Goal: Task Accomplishment & Management: Use online tool/utility

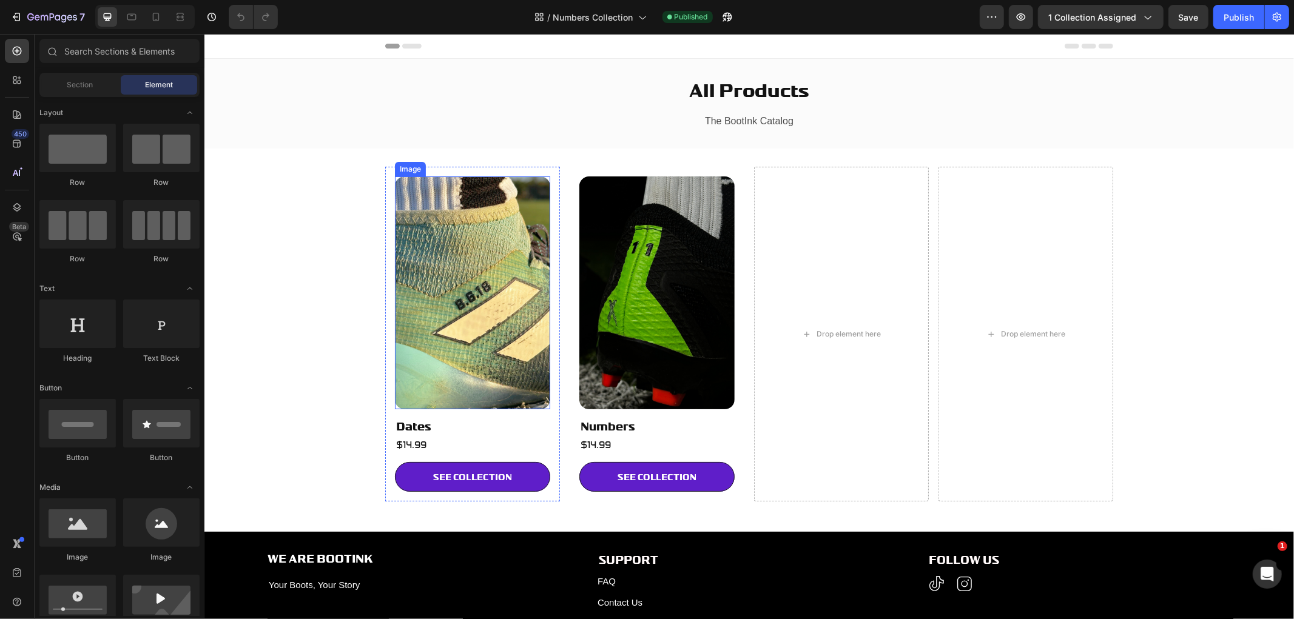
click at [502, 276] on img at bounding box center [471, 292] width 155 height 233
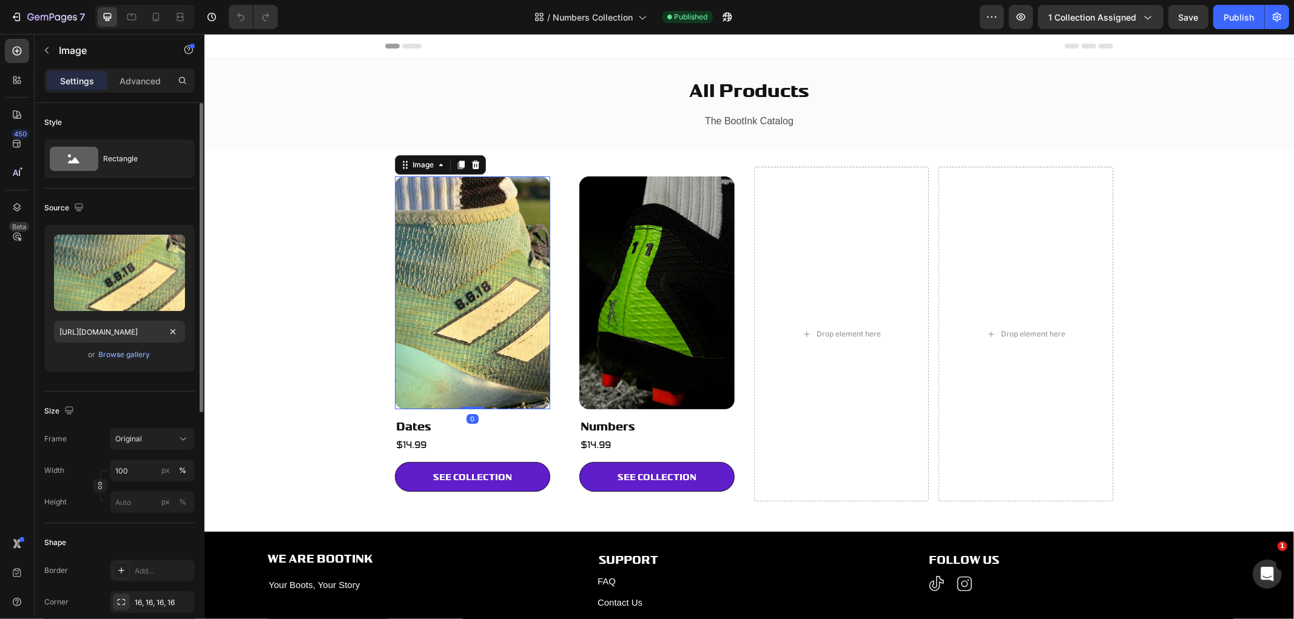
scroll to position [337, 0]
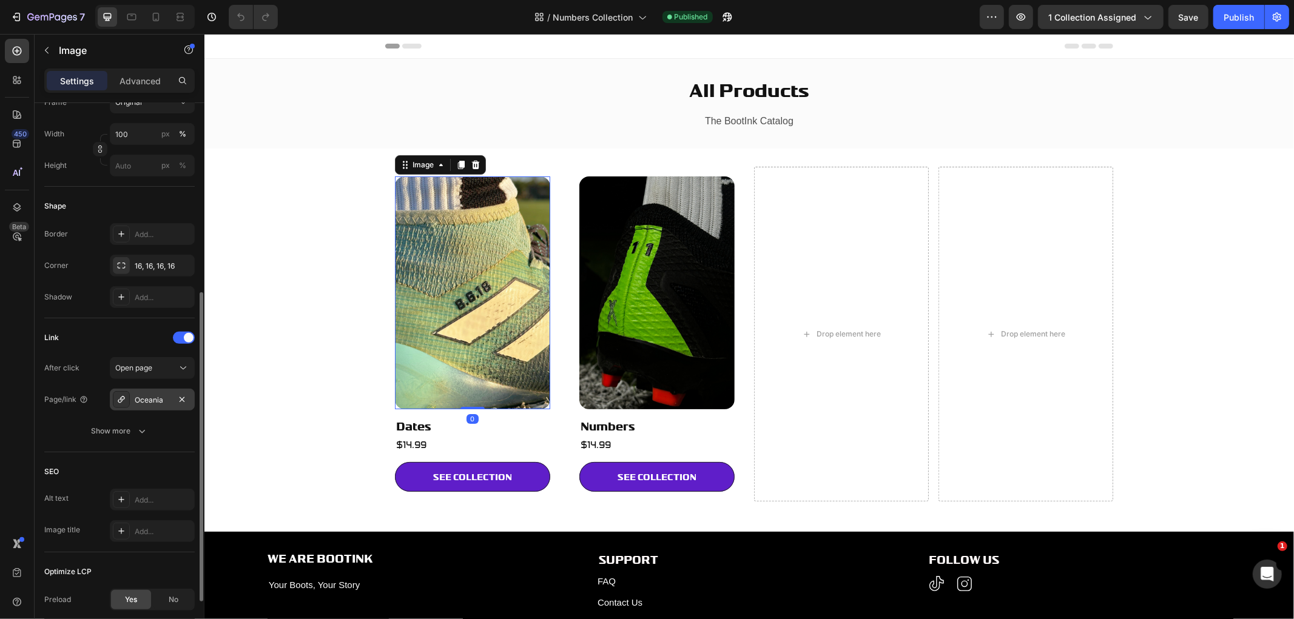
click at [143, 398] on div "Oceania" at bounding box center [152, 400] width 35 height 11
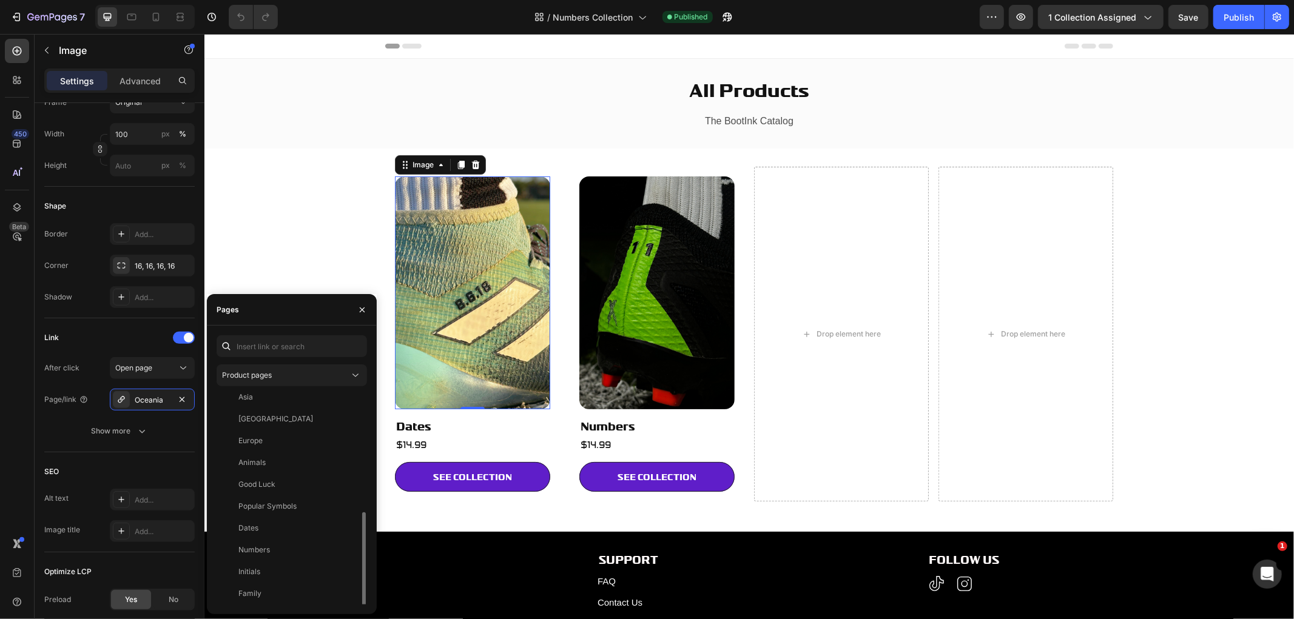
scroll to position [148, 0]
click at [281, 501] on div "Dates" at bounding box center [289, 496] width 136 height 11
click at [415, 475] on link "SEE COLLECTION" at bounding box center [471, 477] width 155 height 30
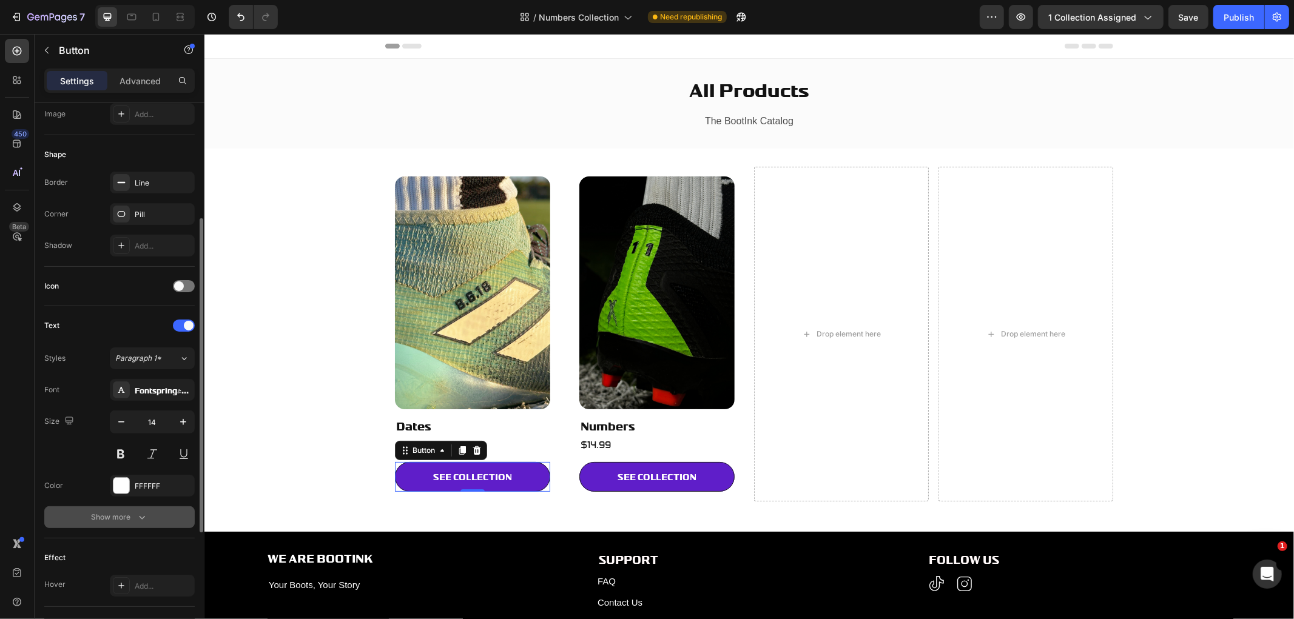
scroll to position [337, 0]
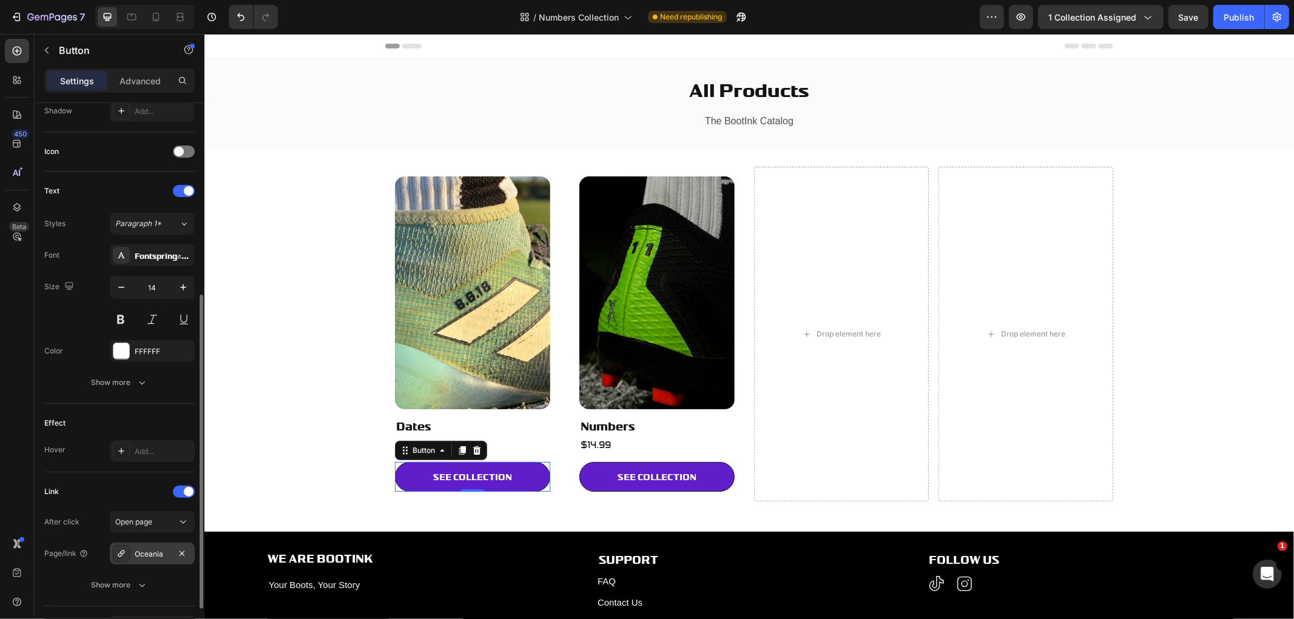
click at [147, 553] on div "Oceania" at bounding box center [152, 554] width 35 height 11
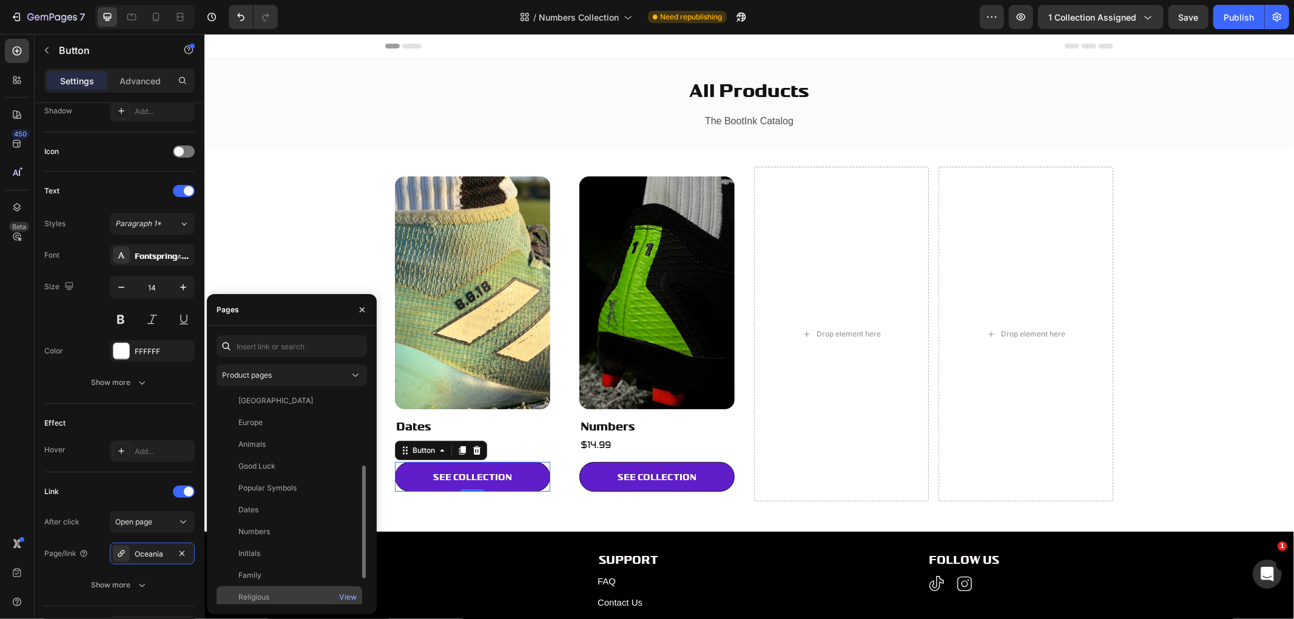
scroll to position [182, 0]
click at [283, 467] on div "Dates" at bounding box center [289, 462] width 136 height 11
click at [634, 317] on img at bounding box center [656, 292] width 155 height 233
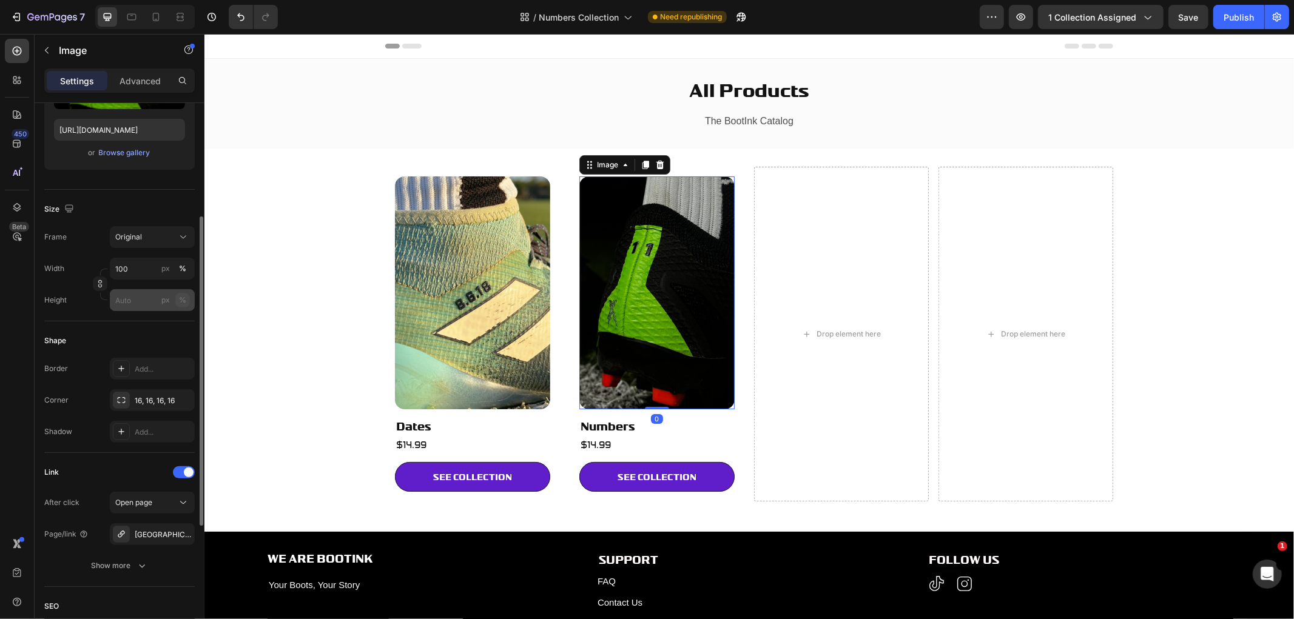
scroll to position [428, 0]
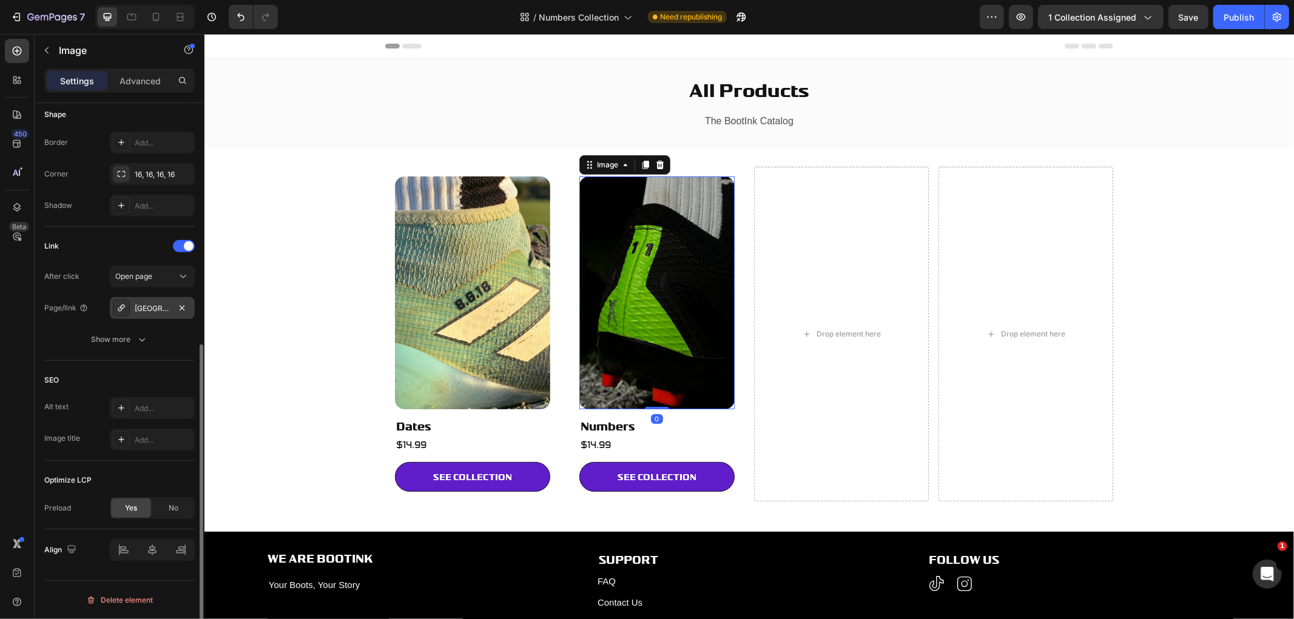
click at [160, 310] on div "North America" at bounding box center [152, 308] width 35 height 11
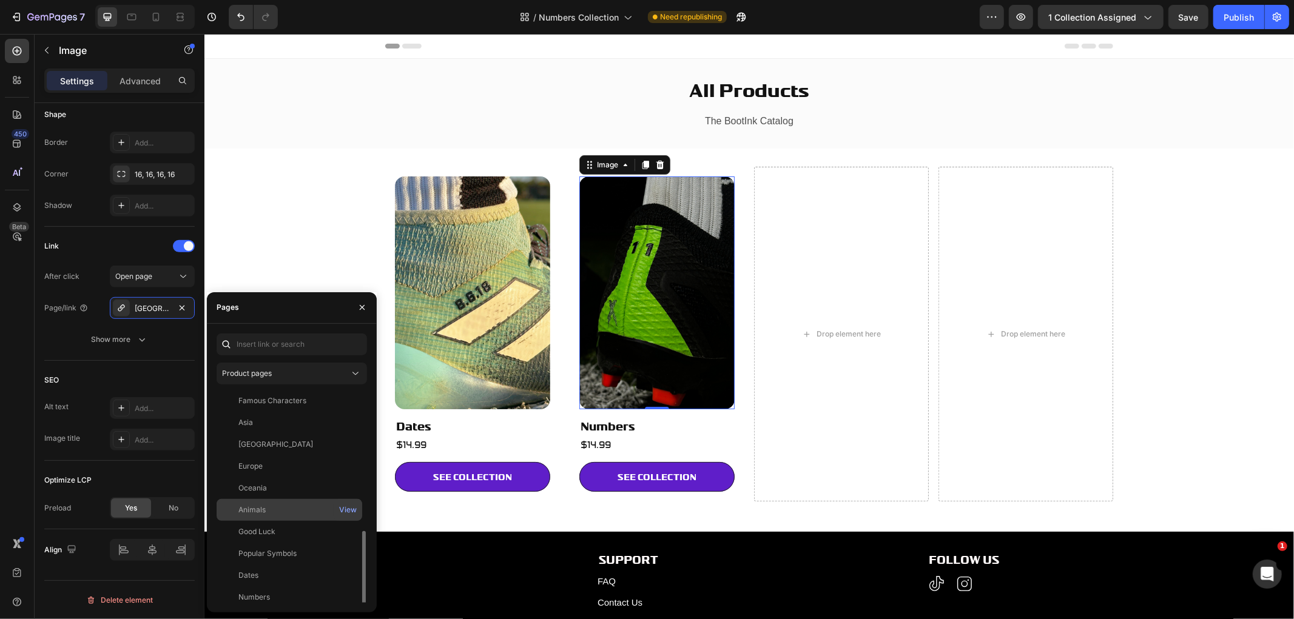
scroll to position [135, 0]
click at [291, 526] on div "Numbers" at bounding box center [289, 530] width 136 height 11
click at [582, 477] on link "SEE COLLECTION" at bounding box center [656, 477] width 155 height 30
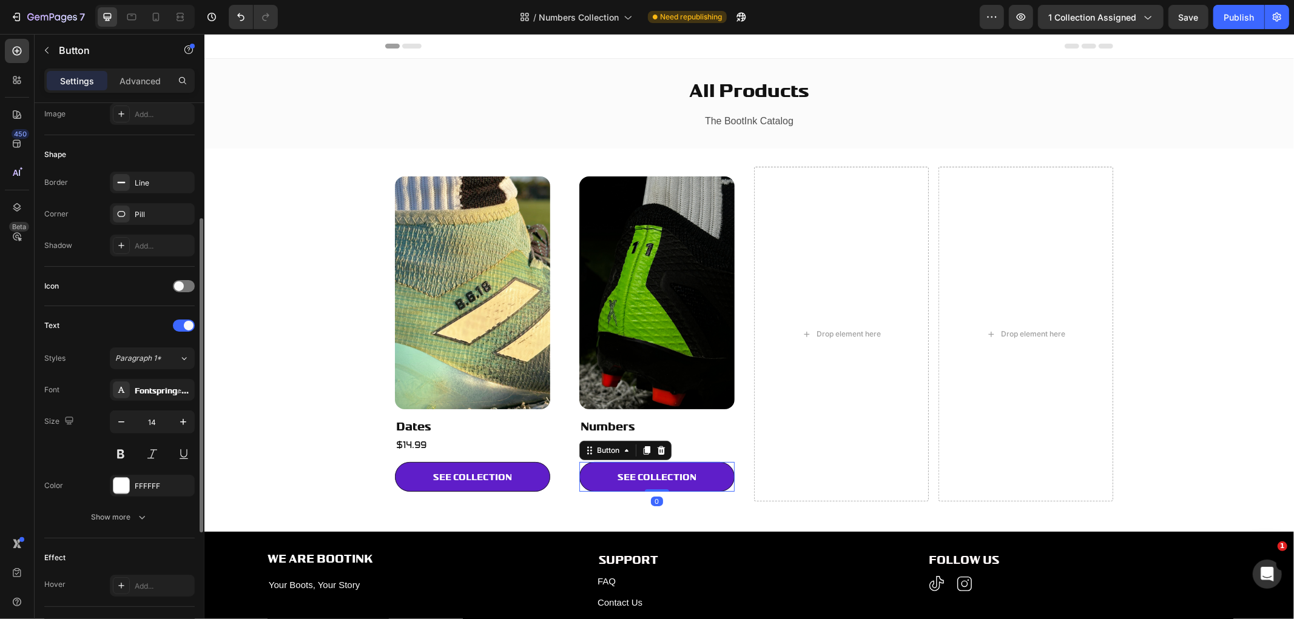
scroll to position [404, 0]
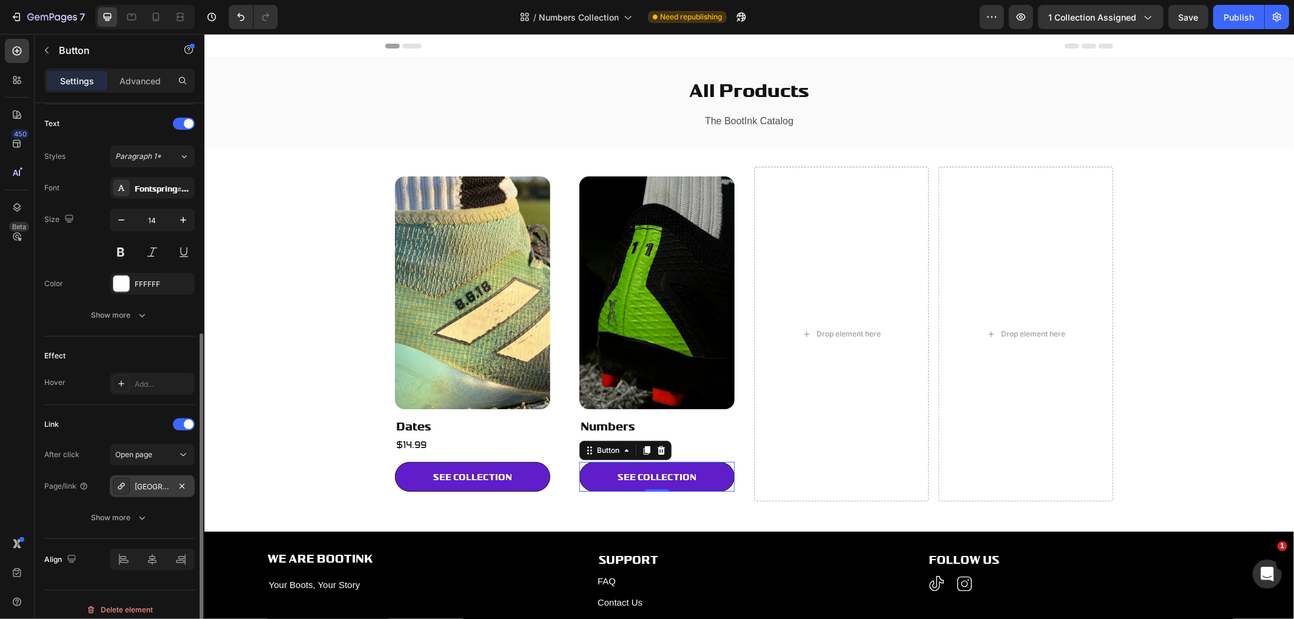
click at [142, 492] on div "North America" at bounding box center [152, 487] width 35 height 11
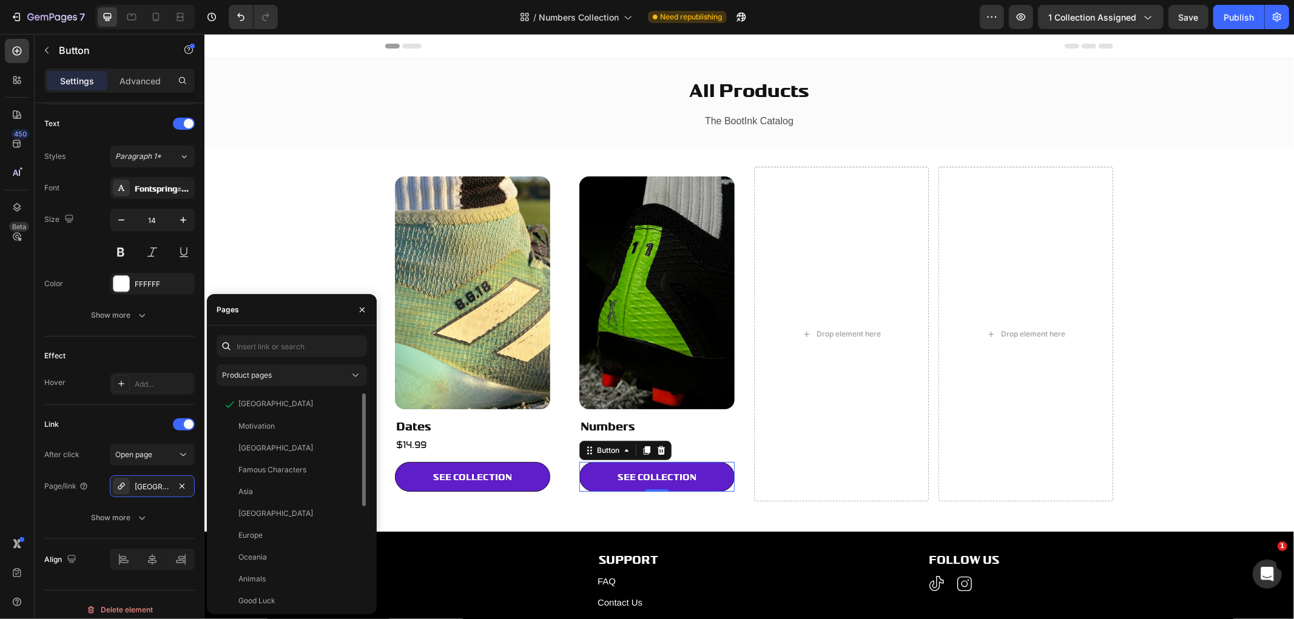
scroll to position [182, 0]
click at [264, 484] on div "Numbers" at bounding box center [254, 484] width 32 height 11
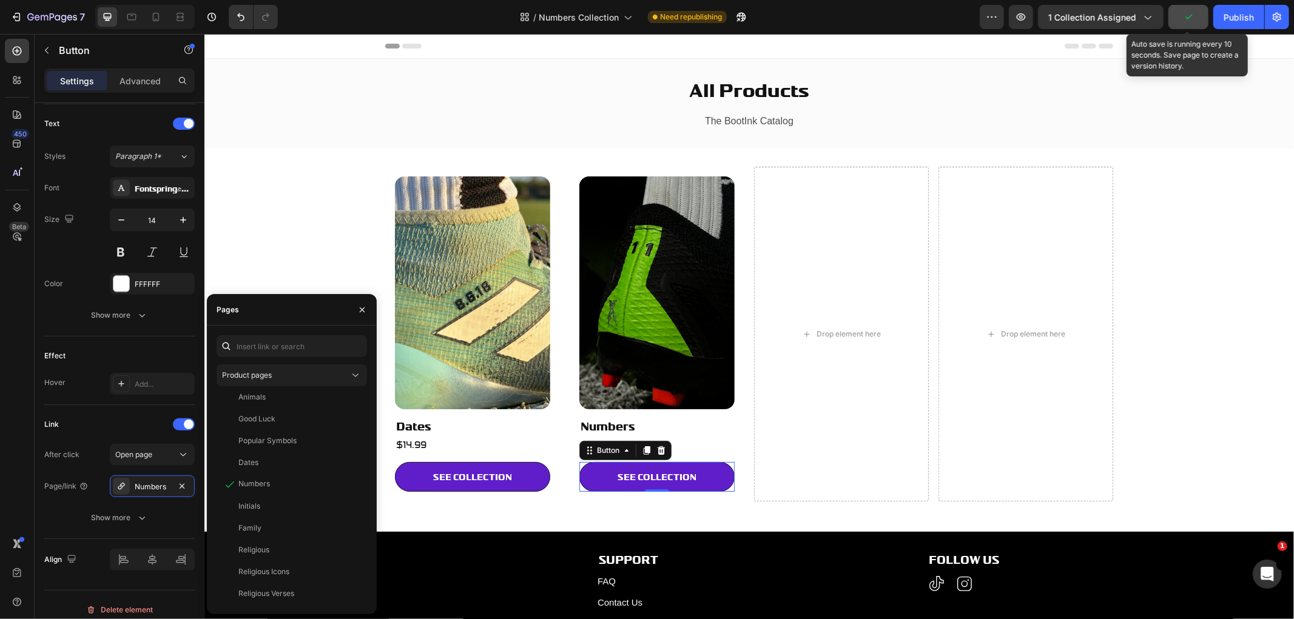
click at [1179, 18] on button "button" at bounding box center [1188, 17] width 40 height 24
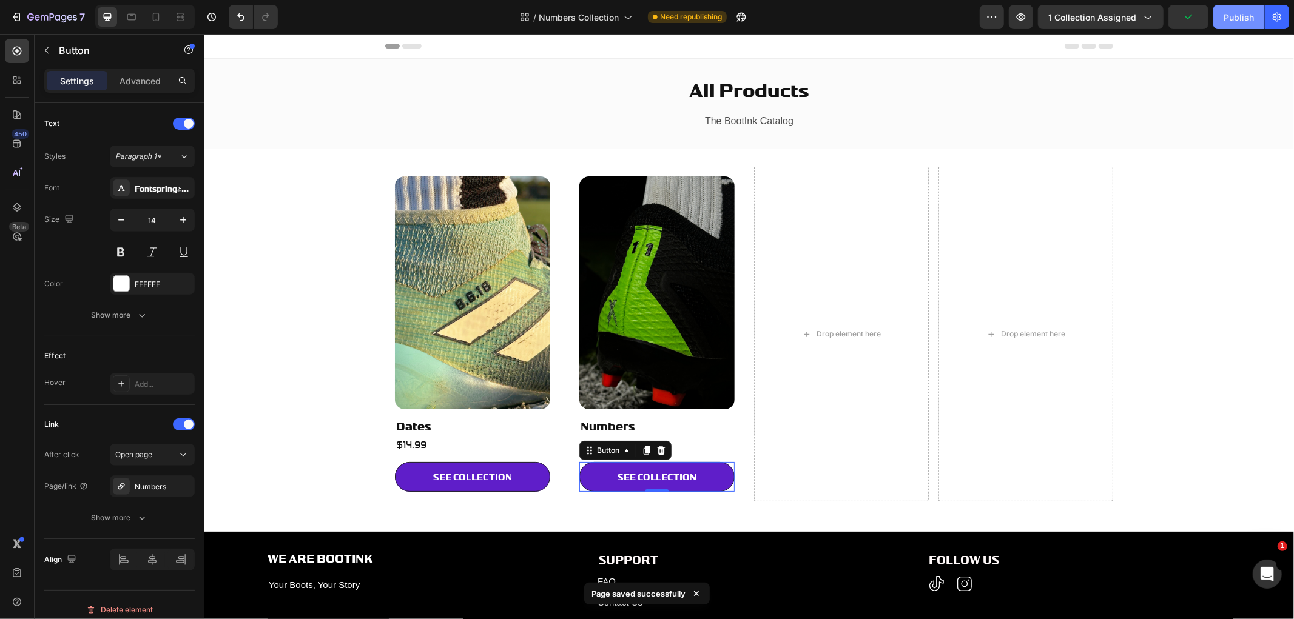
click at [1242, 16] on div "Publish" at bounding box center [1238, 17] width 30 height 13
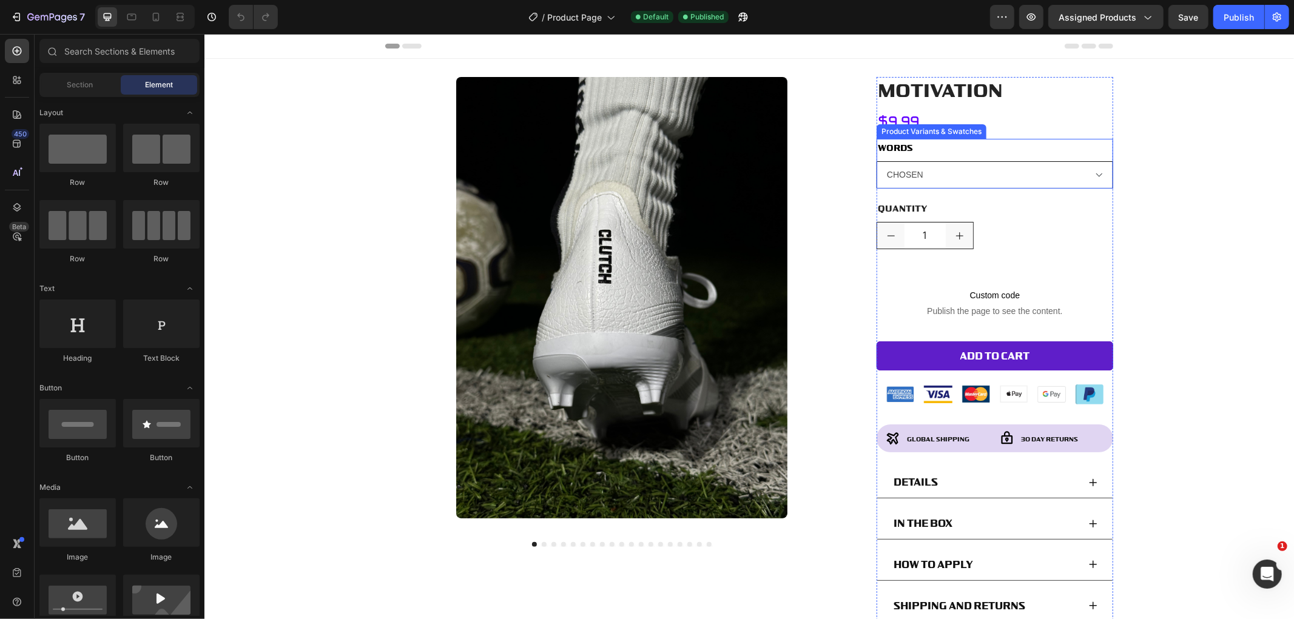
click at [968, 167] on select "CHOSEN HUSTLE GRIND CLUTCH FEARLESS WARRIOR LEGACY DOMINATE ALPHA HUNT BELIEVE …" at bounding box center [994, 174] width 237 height 27
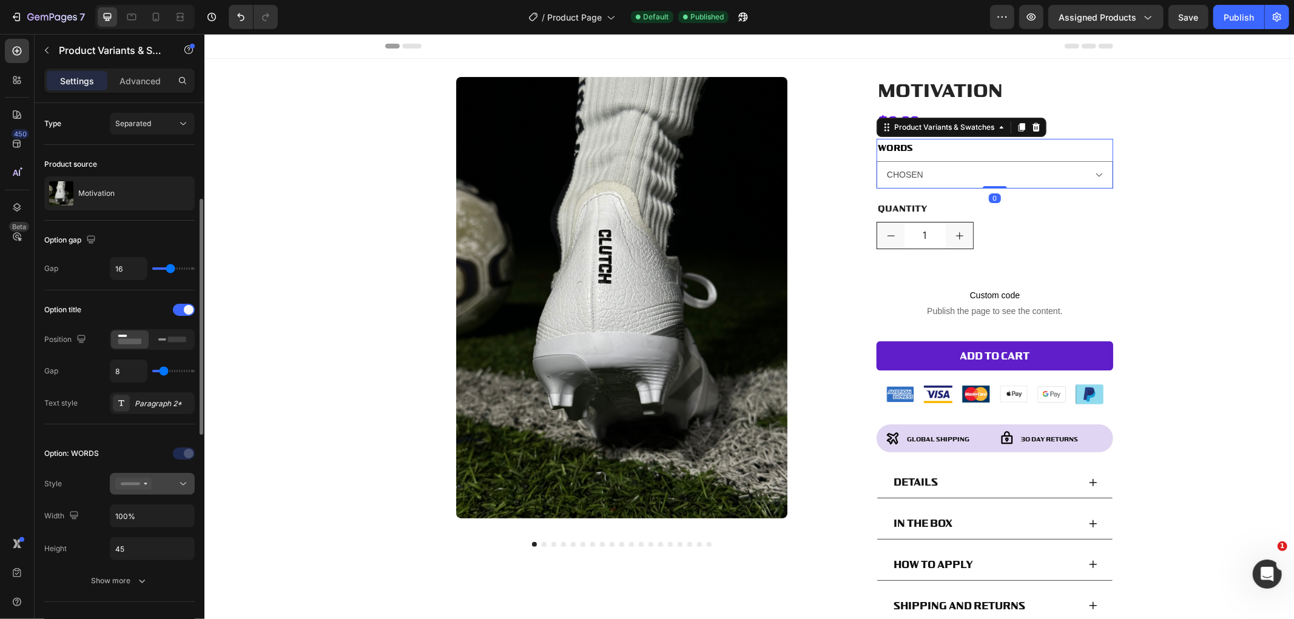
scroll to position [135, 0]
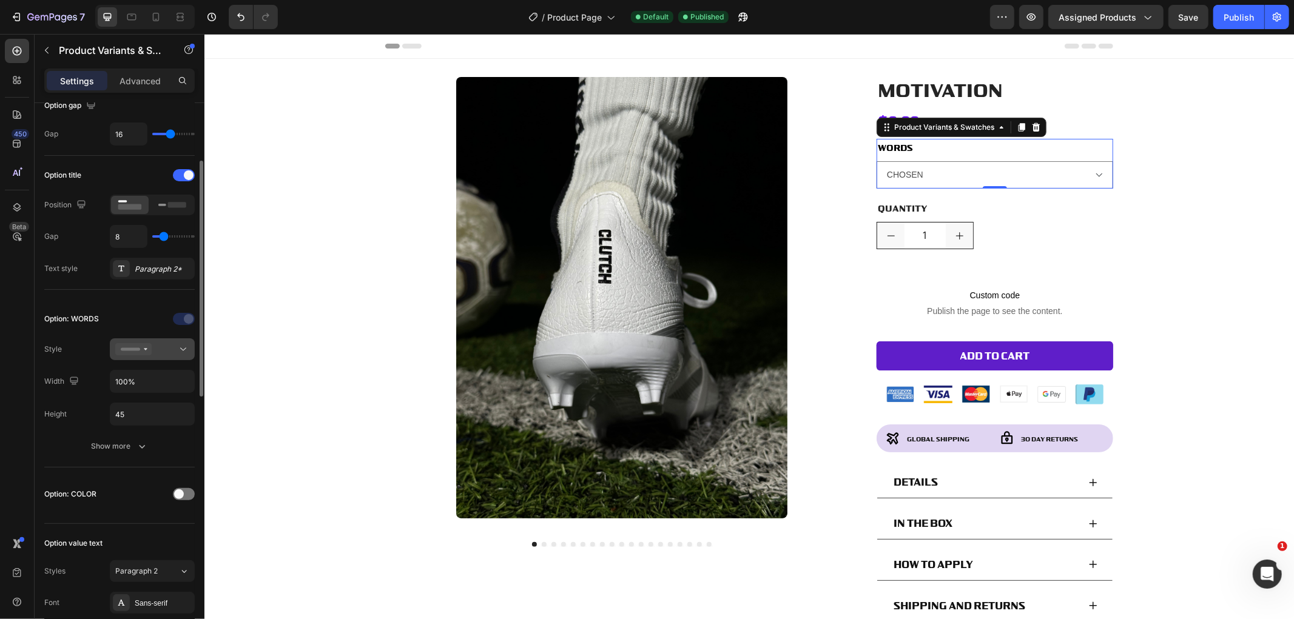
click at [153, 345] on div at bounding box center [152, 349] width 74 height 12
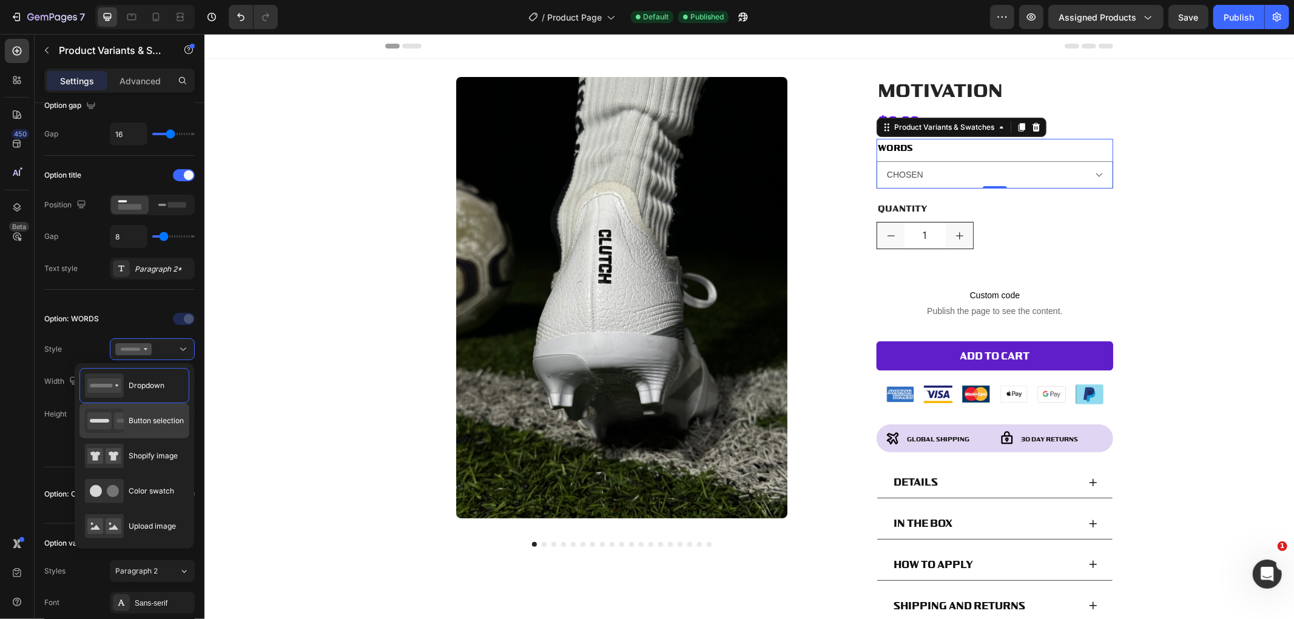
click at [167, 428] on div "Button selection" at bounding box center [134, 421] width 99 height 24
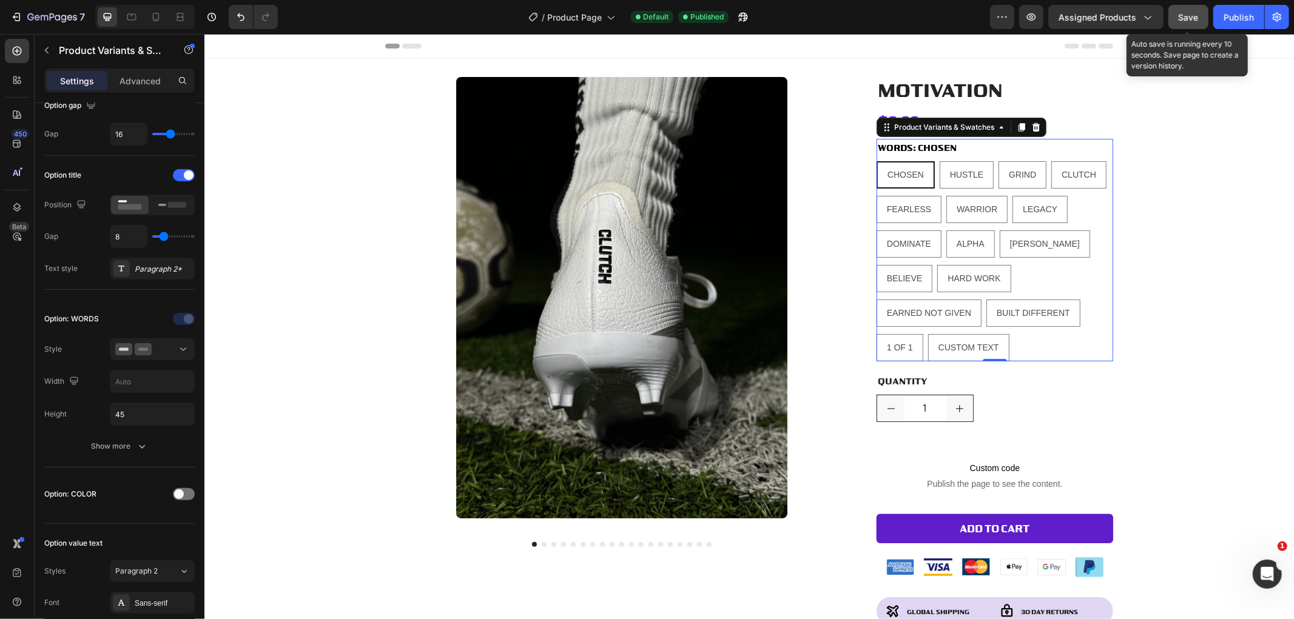
click at [1181, 16] on span "Save" at bounding box center [1188, 17] width 20 height 10
click at [1244, 18] on div "Publish" at bounding box center [1238, 17] width 30 height 13
click at [1121, 7] on button "Assigned Products" at bounding box center [1105, 17] width 115 height 24
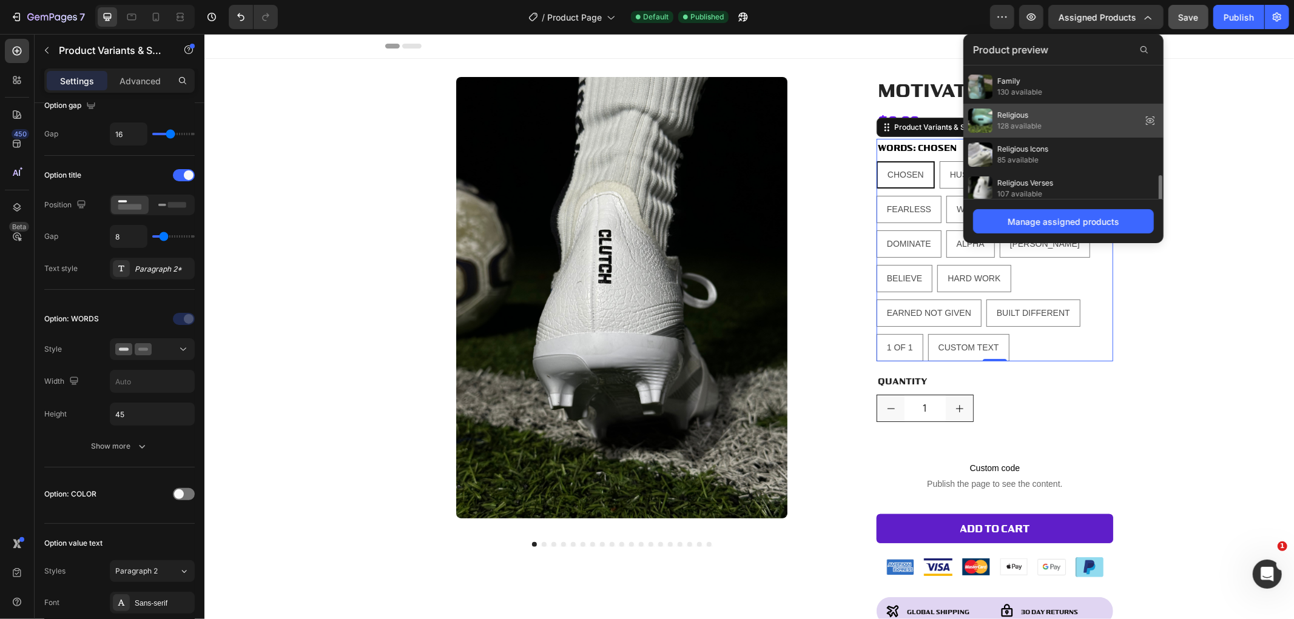
scroll to position [477, 0]
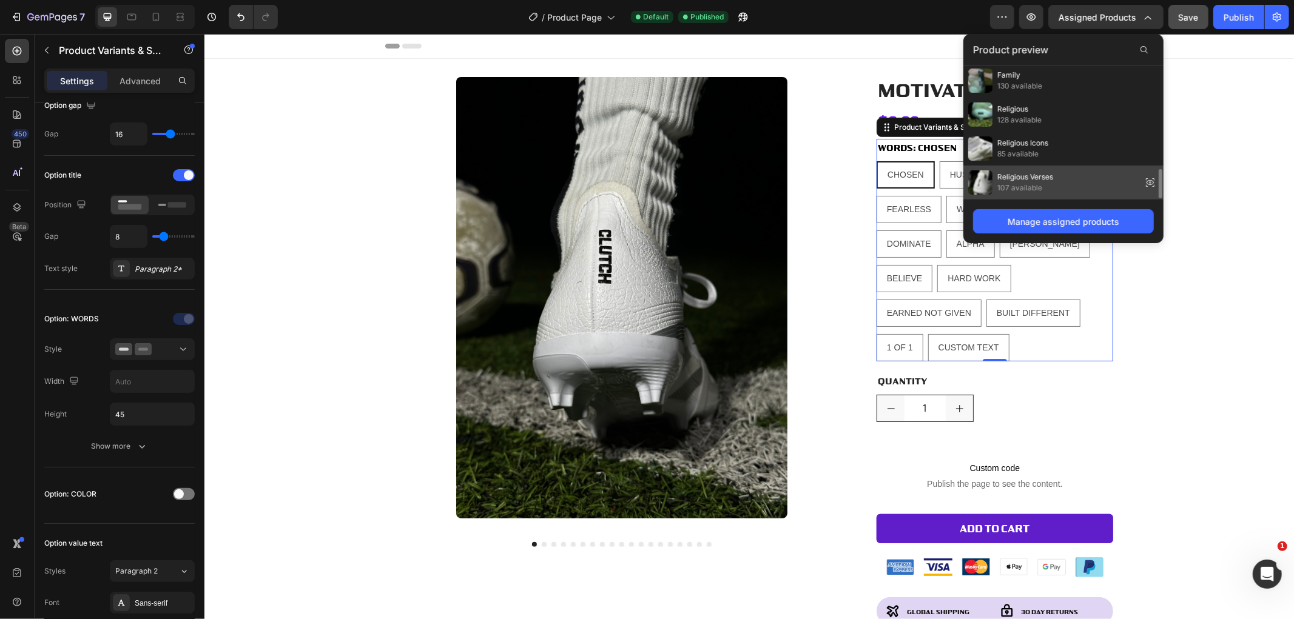
click at [1056, 176] on div "Religious Verses 107 available" at bounding box center [1063, 183] width 200 height 34
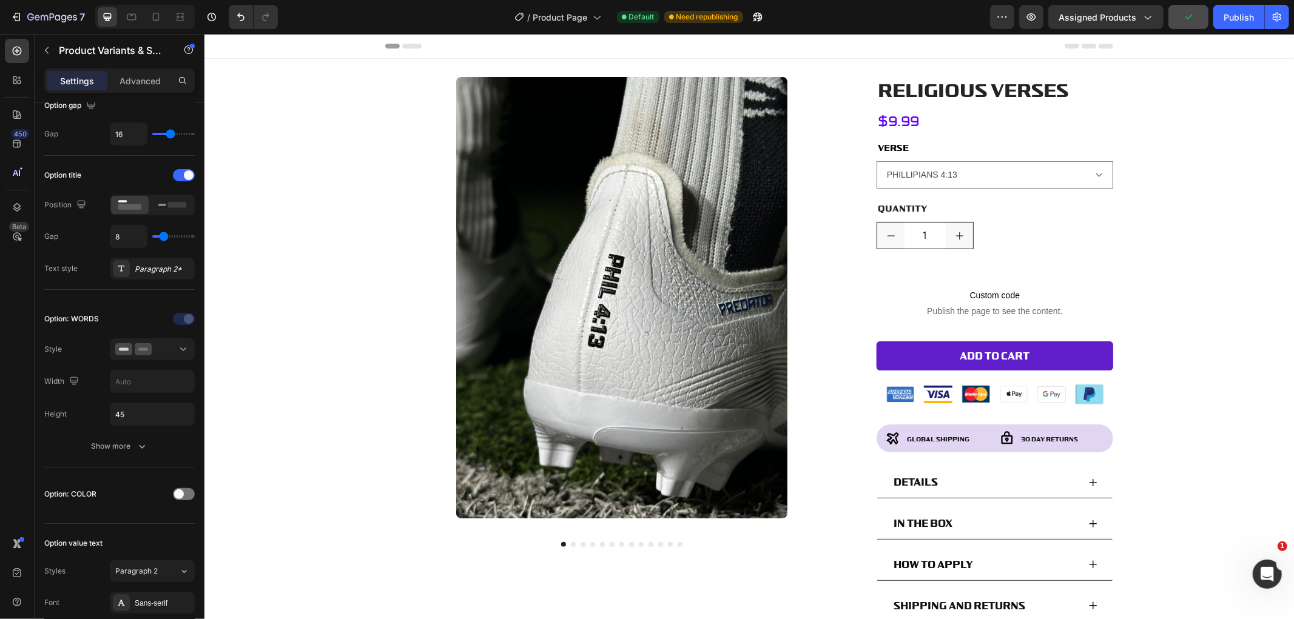
click at [1064, 158] on div "VERSE PHILLIPIANS 4:13 ISAIAH 41:10 JOSH 1:9 JOHN 3:16 PSALM 23:4 ROMANS 8:28 1…" at bounding box center [994, 163] width 237 height 50
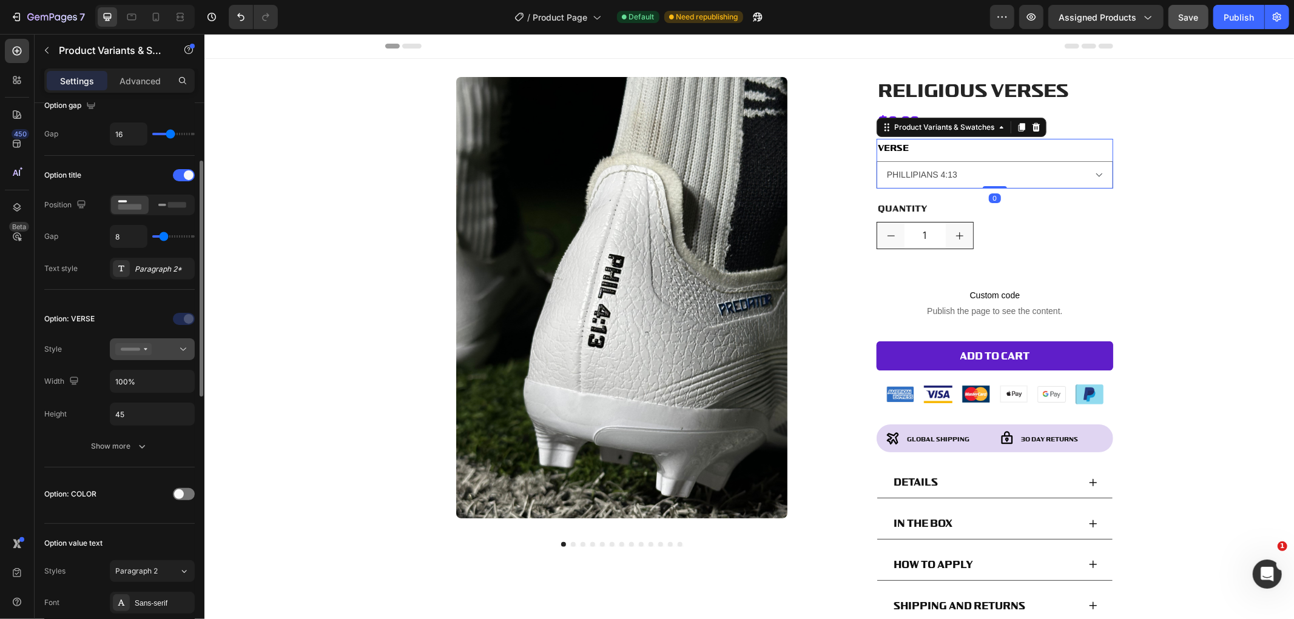
click at [138, 352] on icon at bounding box center [133, 349] width 36 height 12
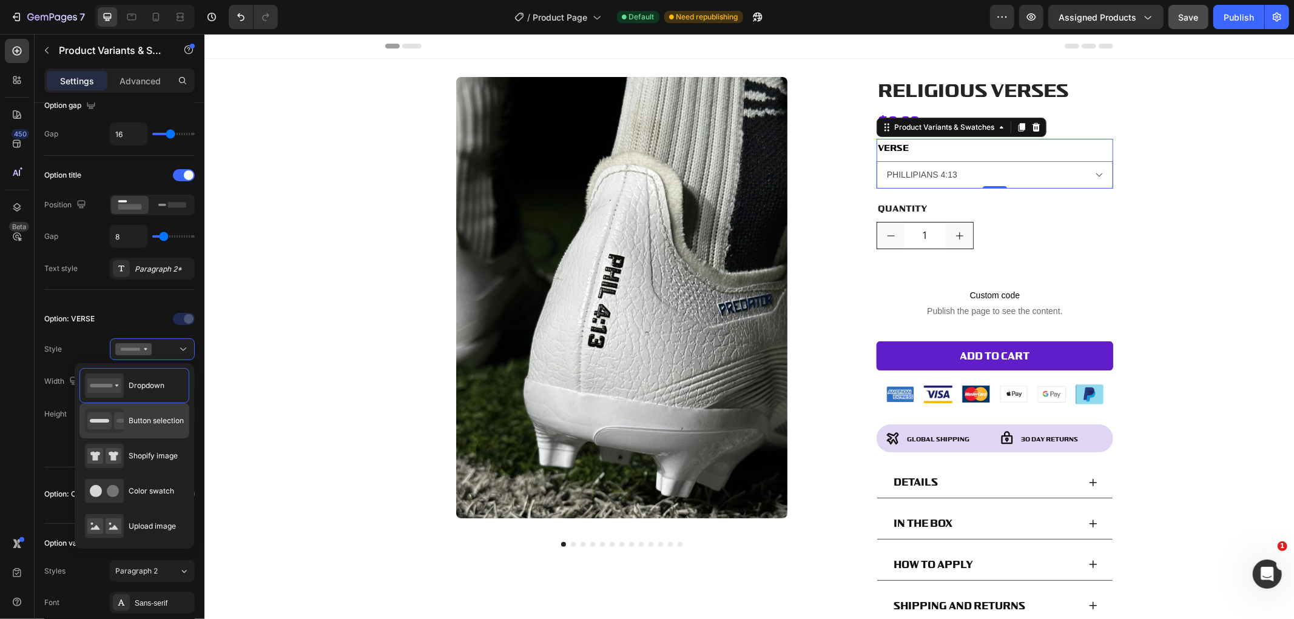
click at [167, 422] on span "Button selection" at bounding box center [156, 420] width 55 height 11
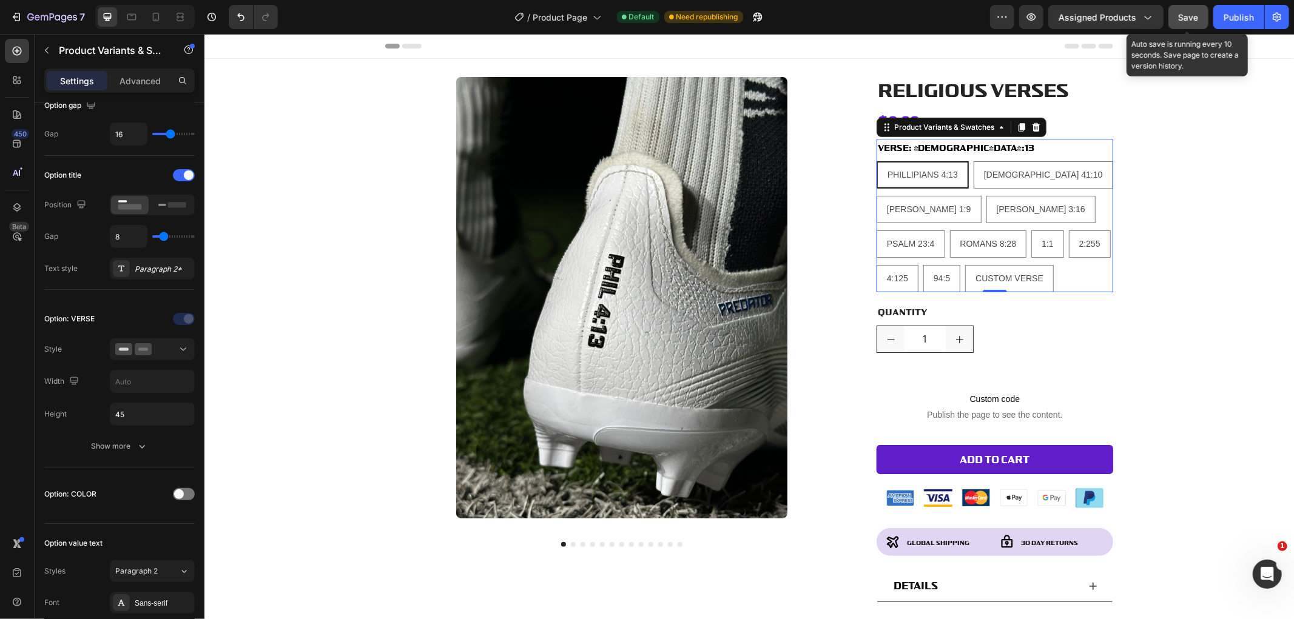
drag, startPoint x: 1189, startPoint y: 24, endPoint x: 921, endPoint y: 95, distance: 277.2
click at [1189, 24] on button "Save" at bounding box center [1188, 17] width 40 height 24
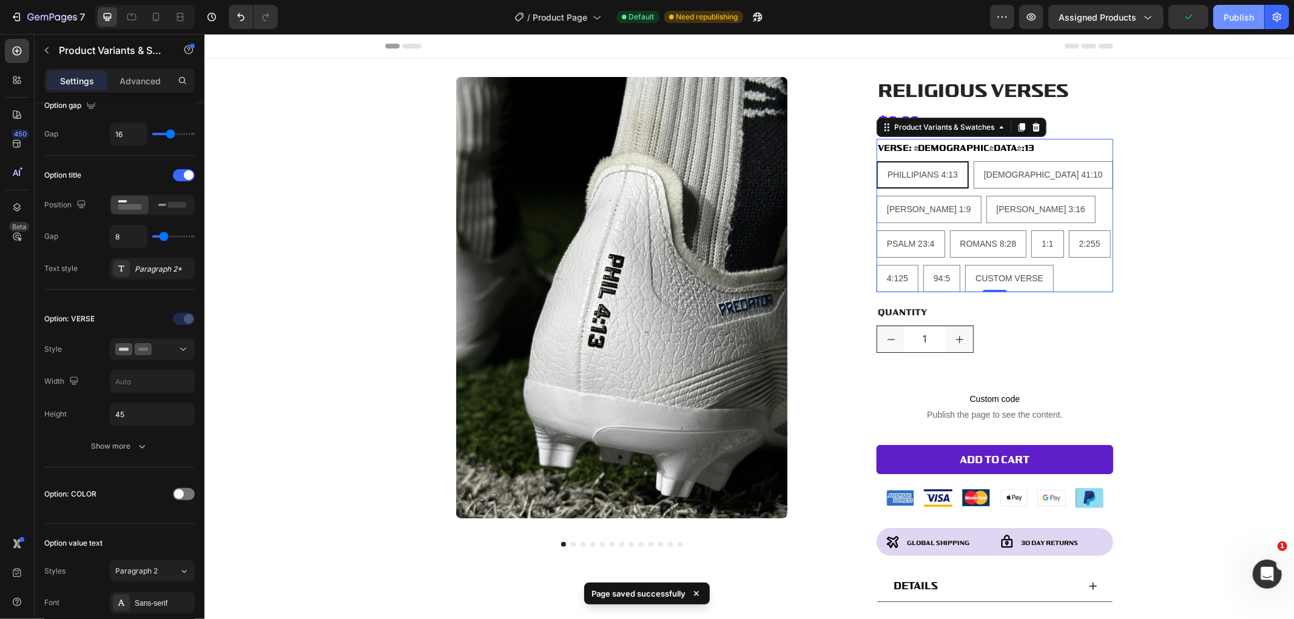
click at [1237, 8] on button "Publish" at bounding box center [1238, 17] width 51 height 24
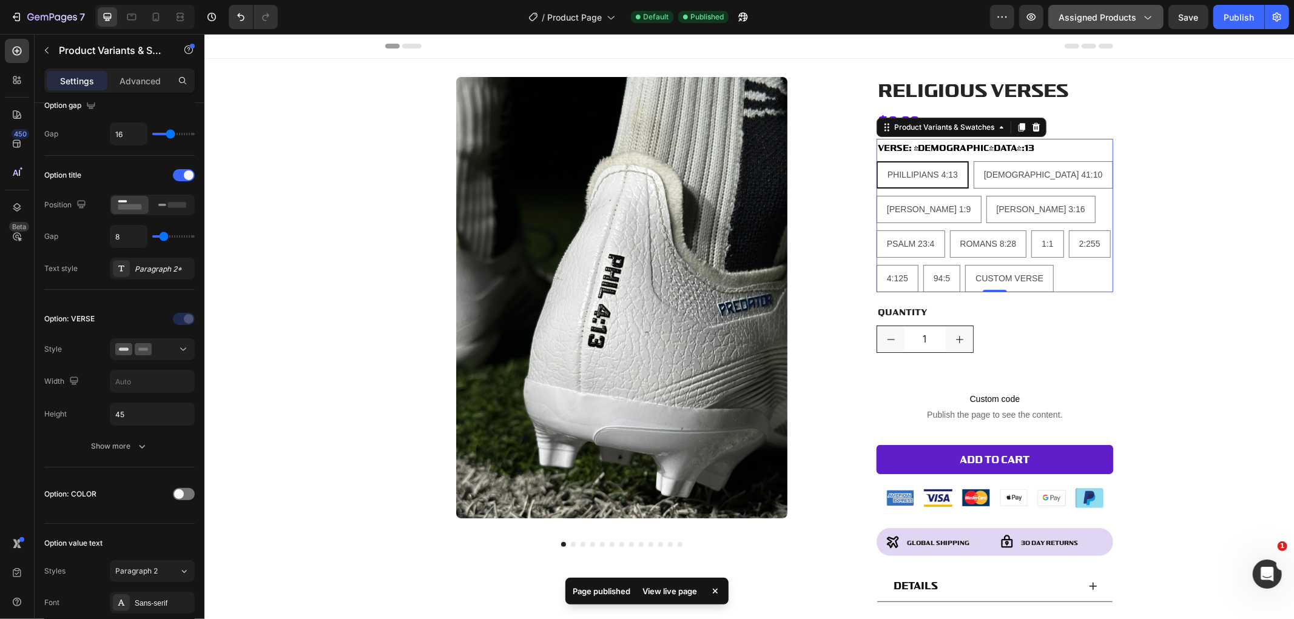
click at [1117, 18] on span "Assigned Products" at bounding box center [1097, 17] width 78 height 13
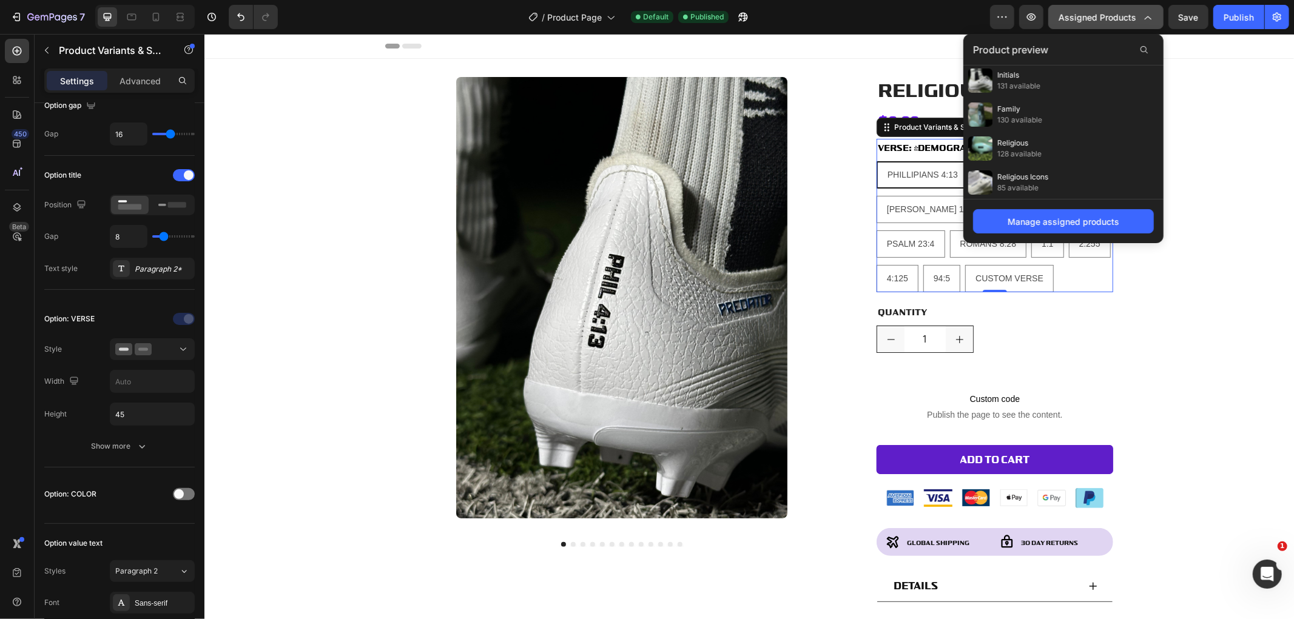
click at [1106, 15] on span "Assigned Products" at bounding box center [1097, 17] width 78 height 13
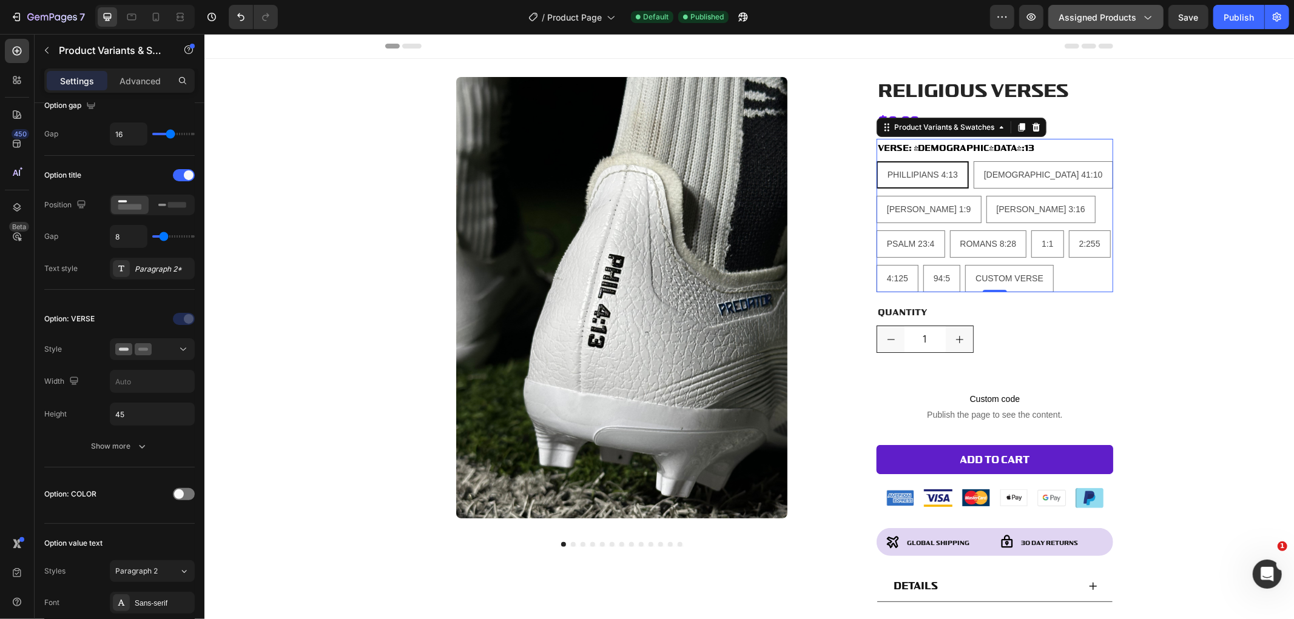
click at [1106, 15] on span "Assigned Products" at bounding box center [1097, 17] width 78 height 13
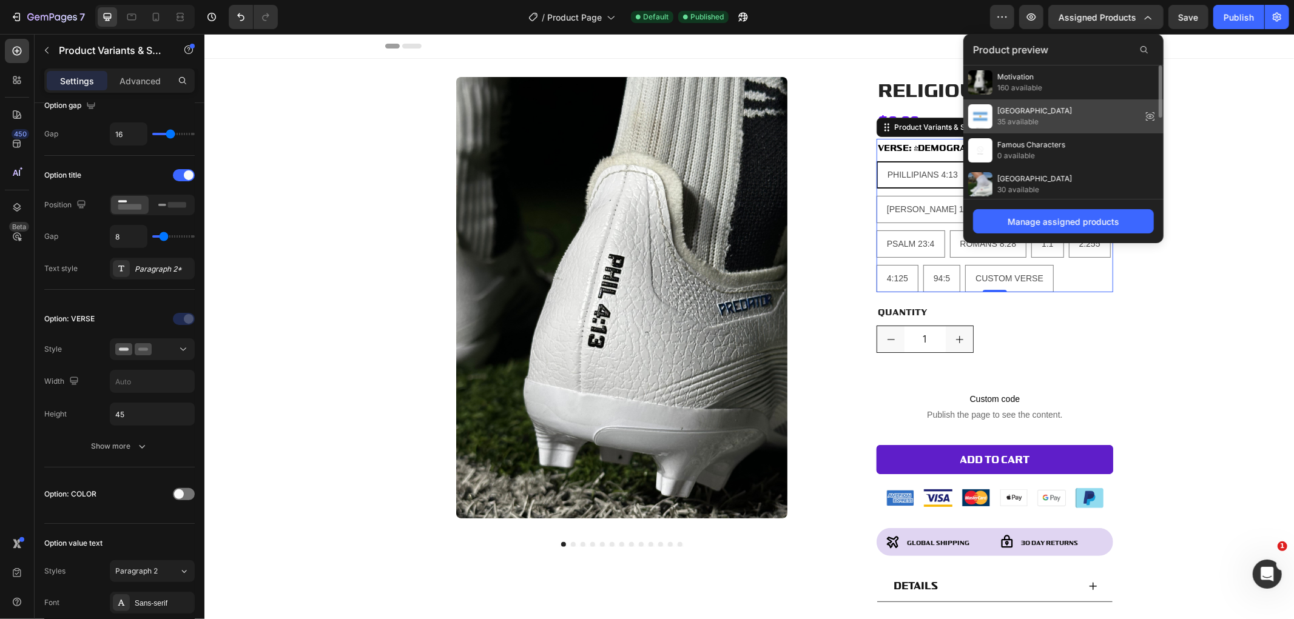
click at [1062, 119] on div "South America 35 available" at bounding box center [1063, 116] width 200 height 34
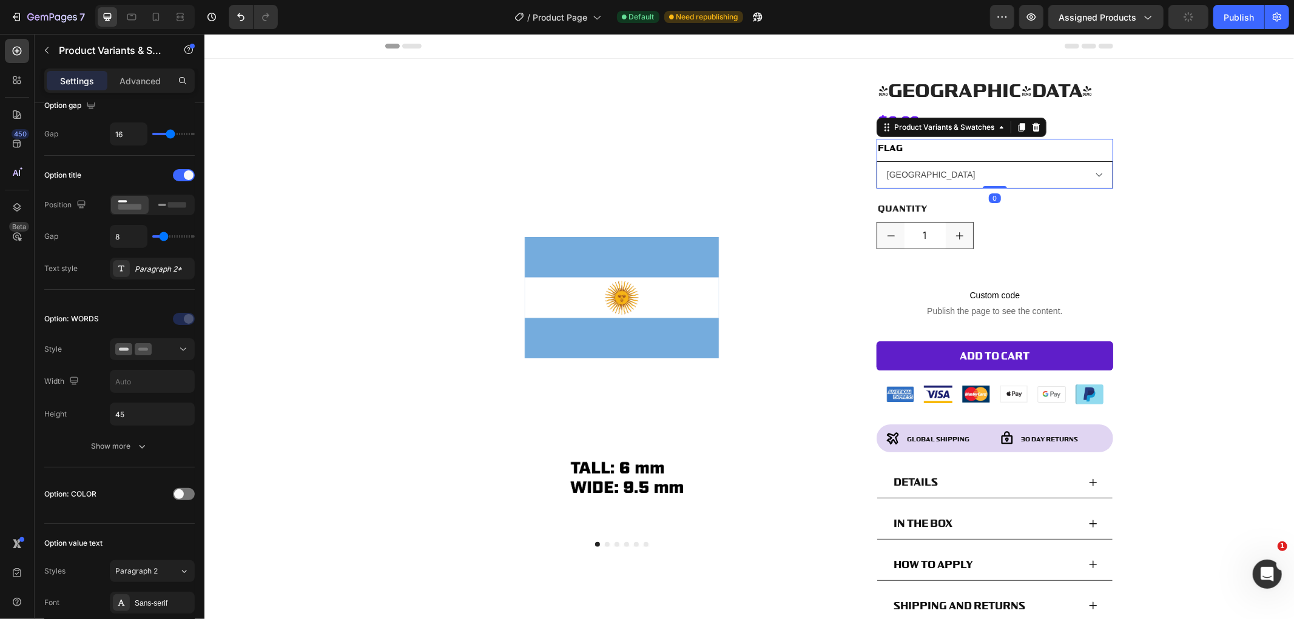
click at [986, 161] on select "ARGENTINA BRAZIL CHILE COLOMBIA PERU URUGUAY REQUEST A FLAG" at bounding box center [994, 174] width 237 height 27
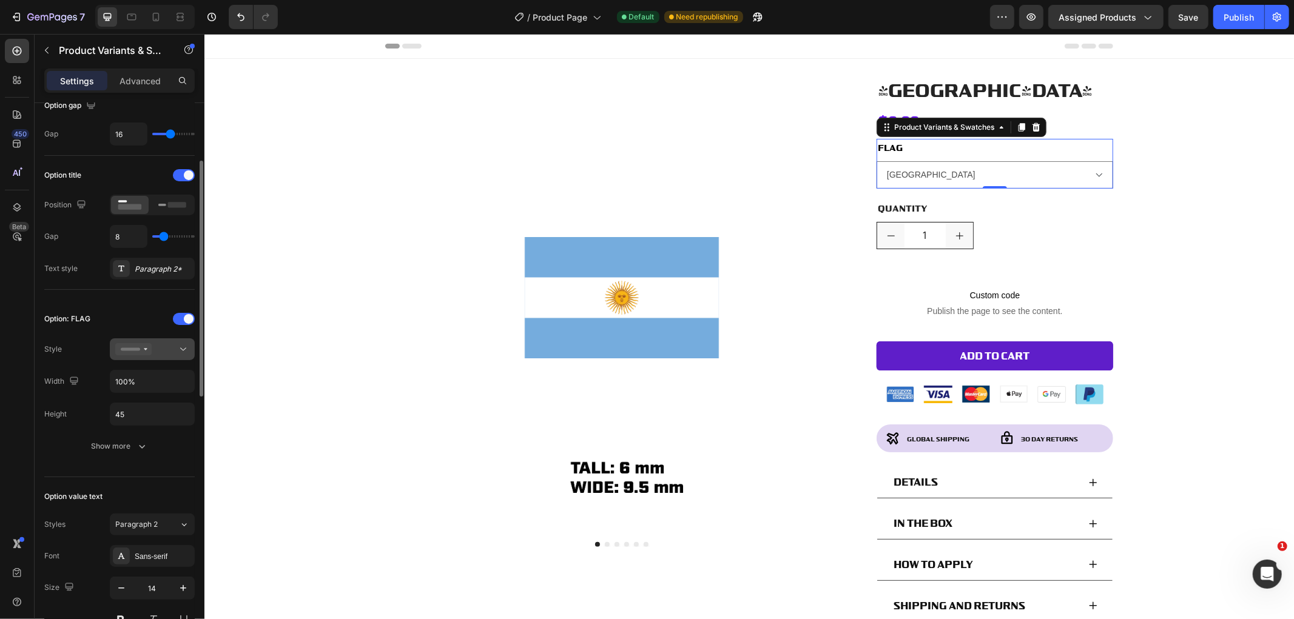
click at [144, 348] on icon at bounding box center [133, 349] width 36 height 12
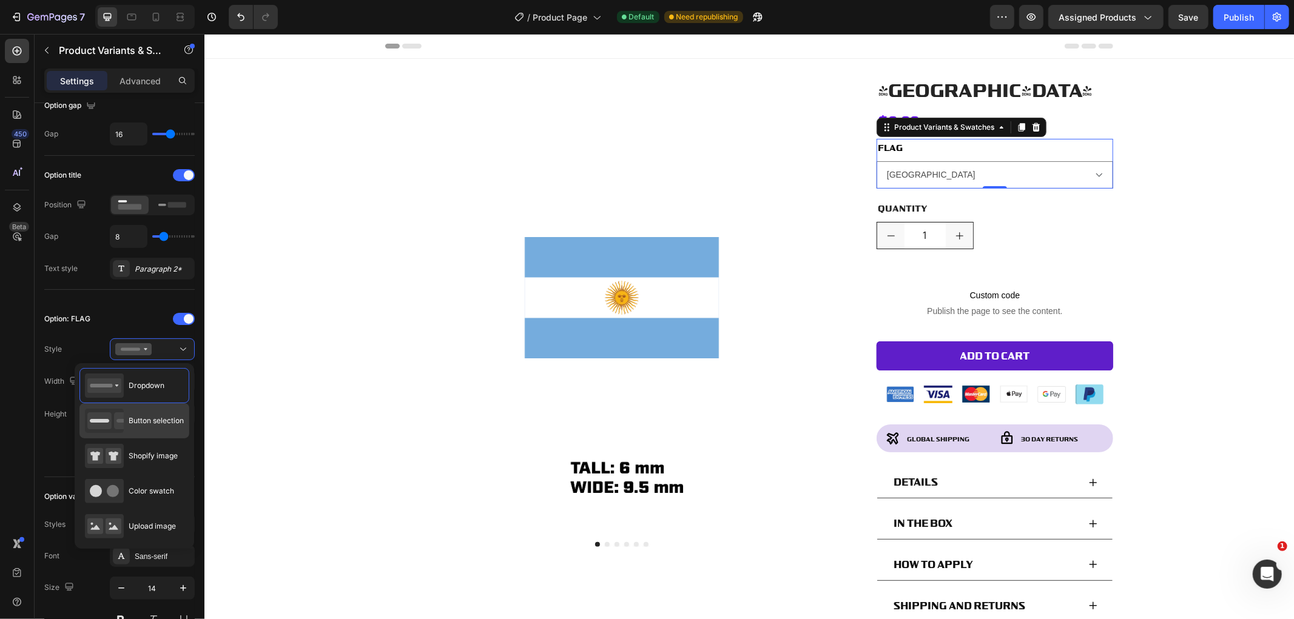
click at [166, 421] on span "Button selection" at bounding box center [156, 420] width 55 height 11
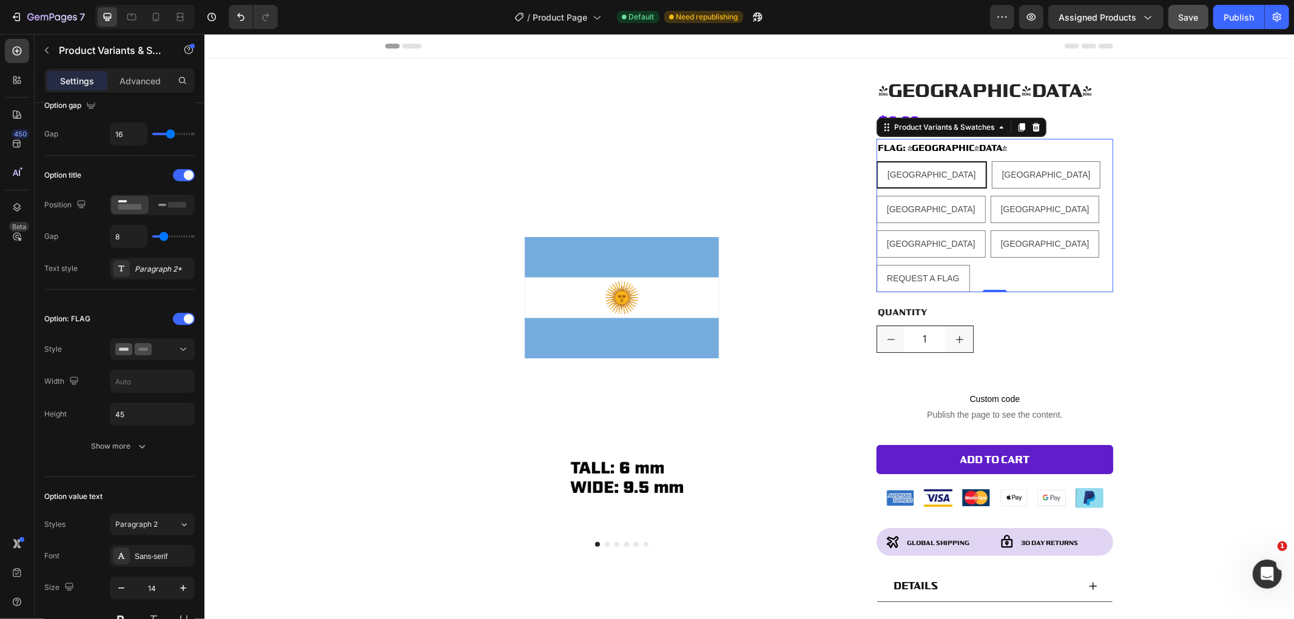
click at [1177, 19] on button "Save" at bounding box center [1188, 17] width 40 height 24
click at [1248, 24] on button "Publish" at bounding box center [1238, 17] width 51 height 24
click at [1101, 15] on span "Assigned Products" at bounding box center [1097, 17] width 78 height 13
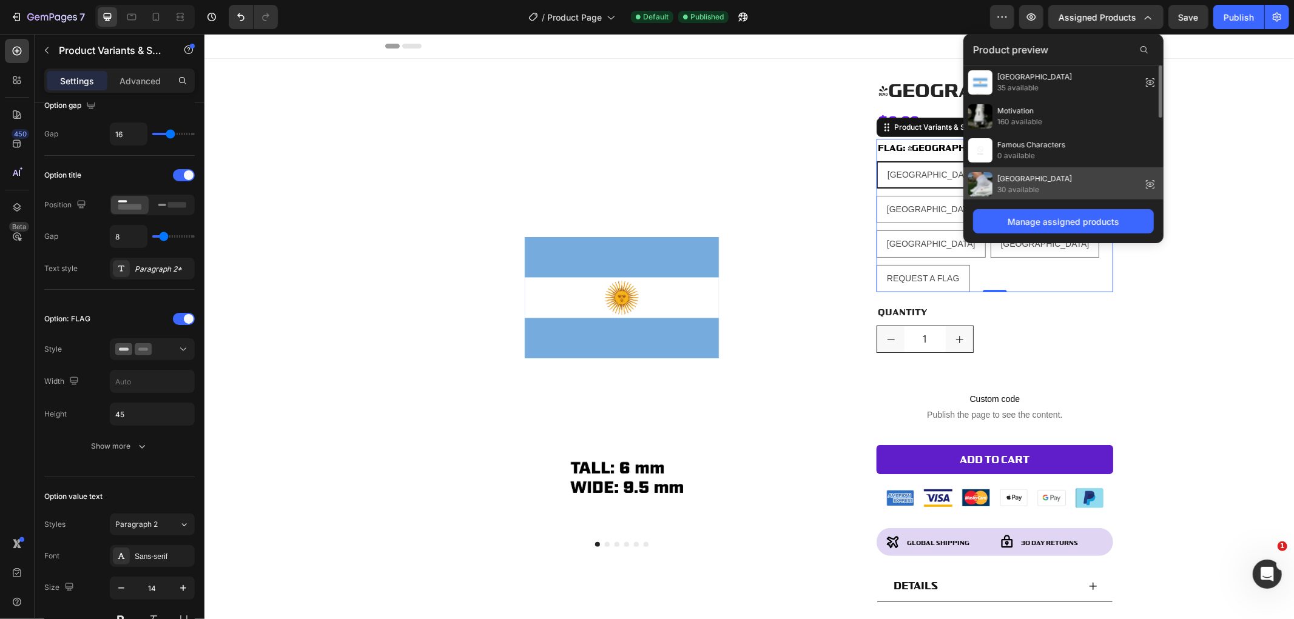
click at [1060, 176] on div "North America 30 available" at bounding box center [1063, 184] width 200 height 34
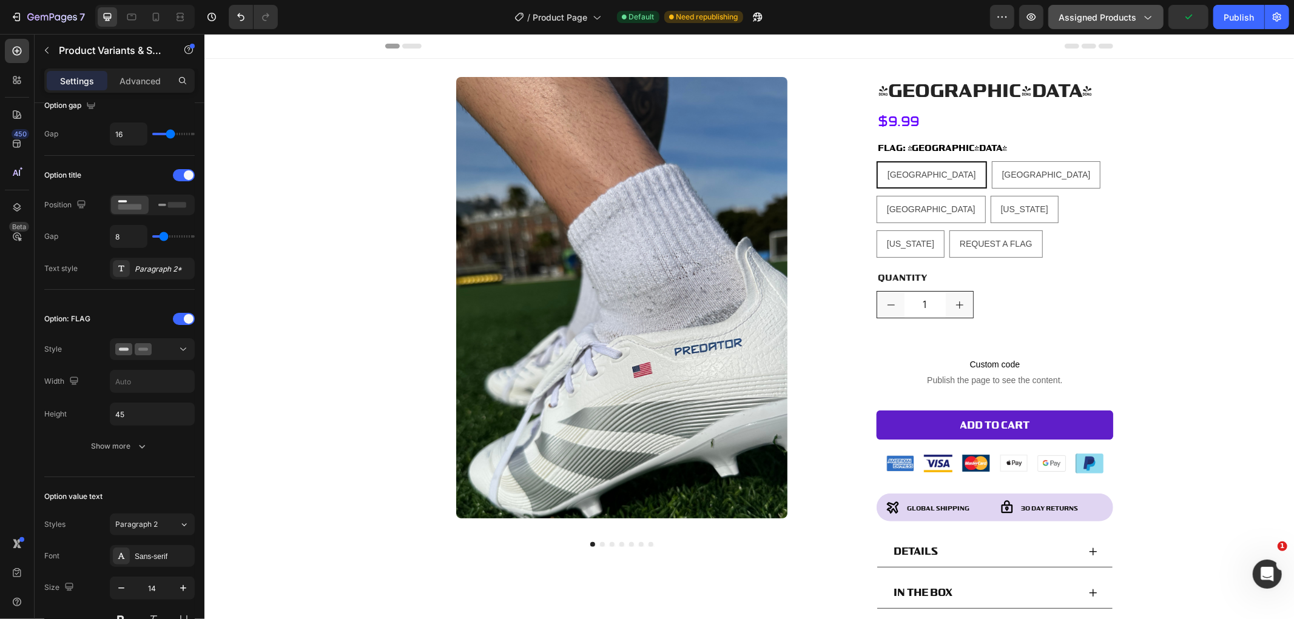
click at [1139, 14] on div "Assigned Products" at bounding box center [1105, 17] width 95 height 13
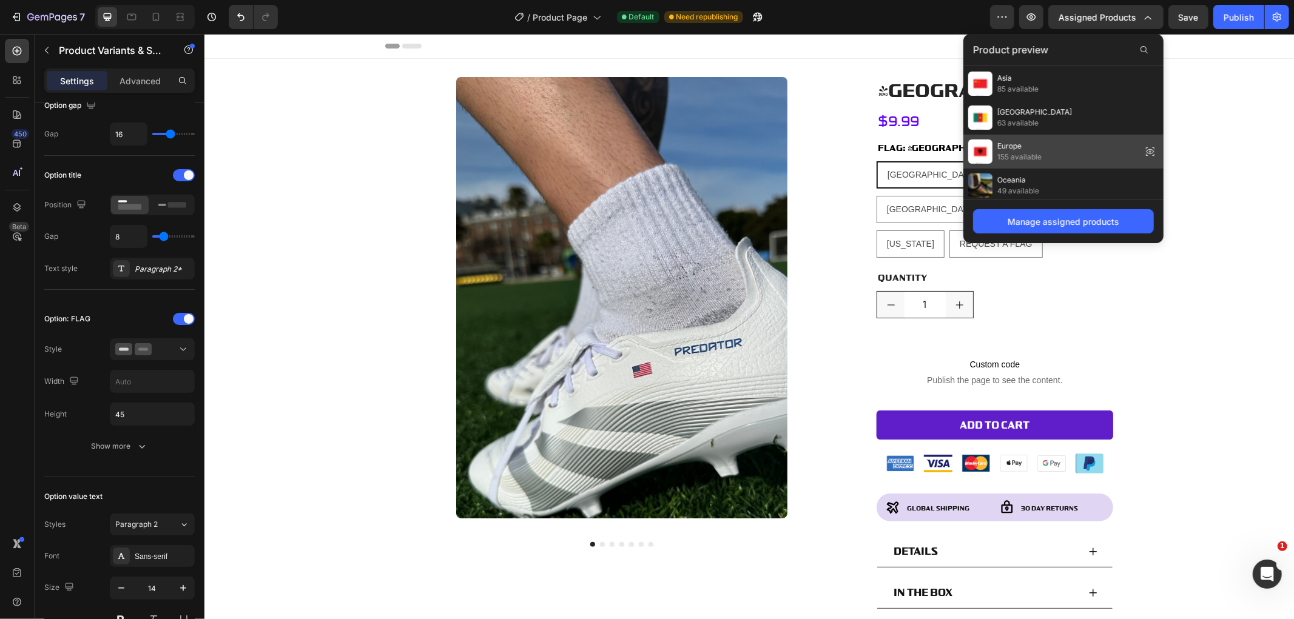
scroll to position [202, 0]
click at [1030, 148] on span "Animals" at bounding box center [1018, 146] width 42 height 11
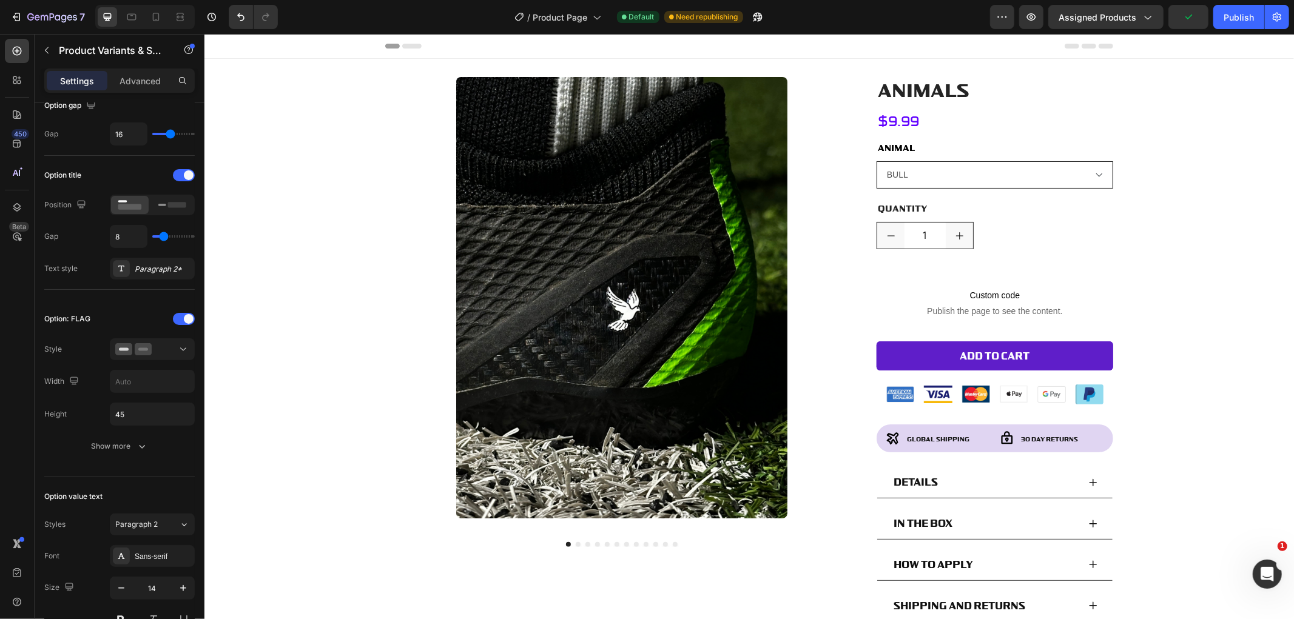
click at [988, 177] on select "BULL BUTTERFLY COBRA DOVE GOAT KANGAROO KIWI LION TIGER" at bounding box center [994, 174] width 237 height 27
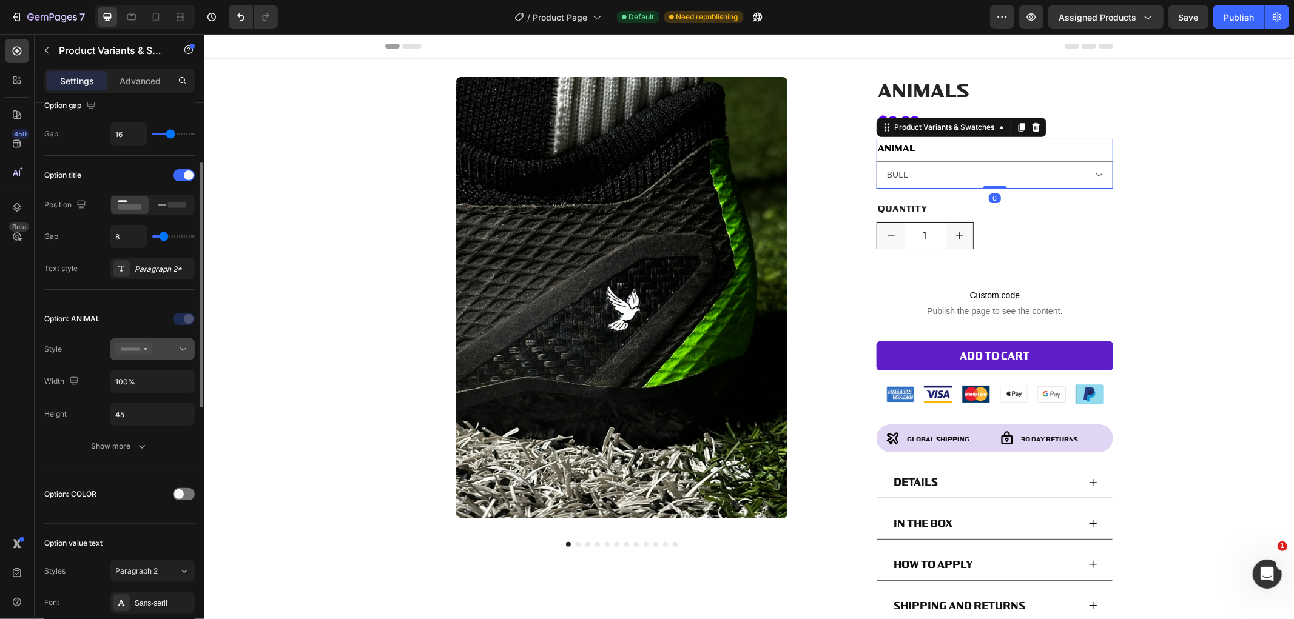
click at [138, 347] on icon at bounding box center [133, 349] width 36 height 12
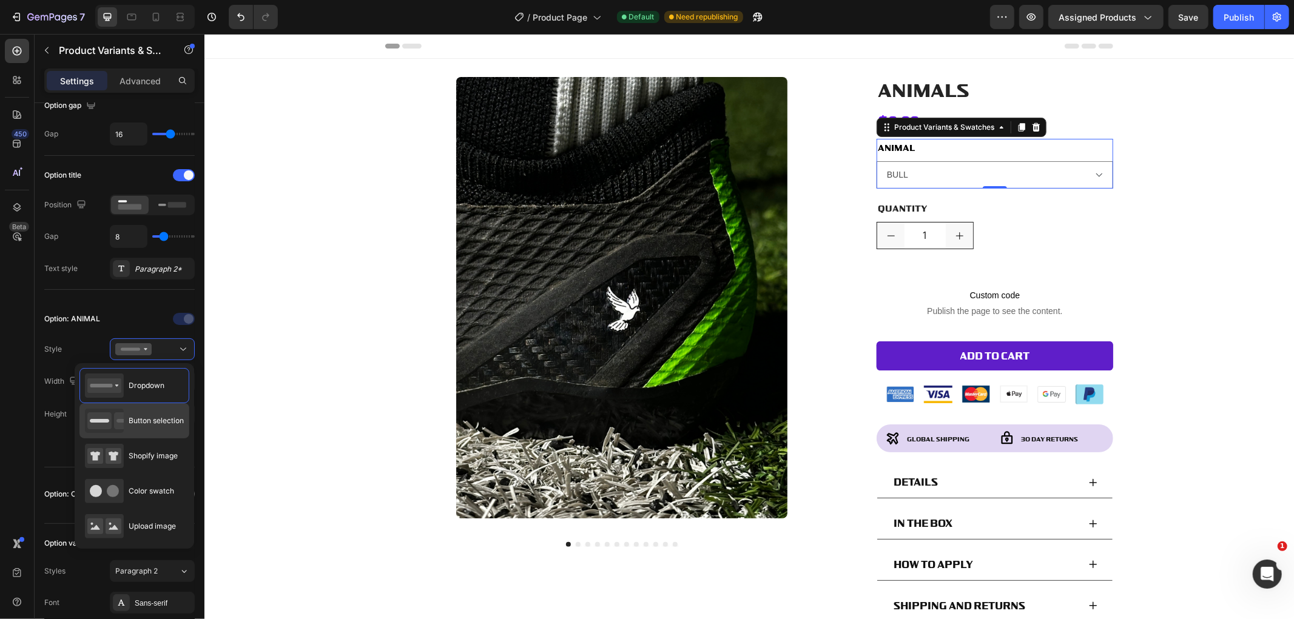
click at [155, 426] on span "Button selection" at bounding box center [156, 420] width 55 height 11
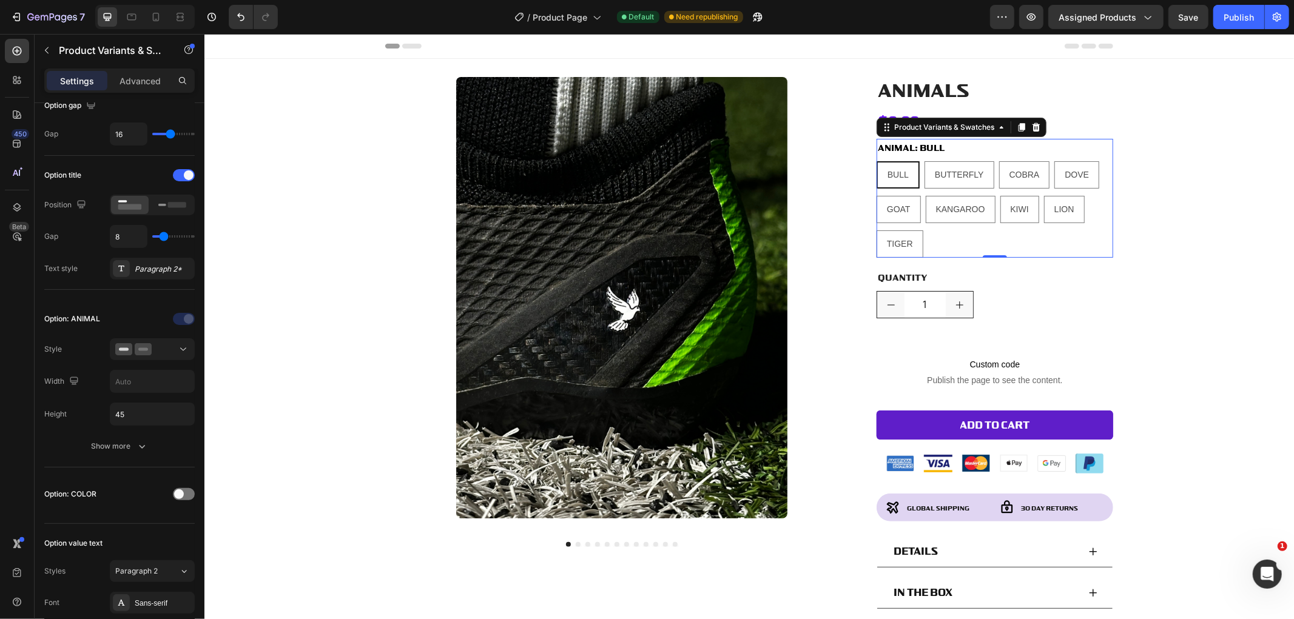
click at [1191, 18] on span "Save" at bounding box center [1188, 17] width 20 height 10
click at [1235, 19] on div "Publish" at bounding box center [1238, 17] width 30 height 13
drag, startPoint x: 1112, startPoint y: 16, endPoint x: 1113, endPoint y: 22, distance: 6.1
click at [1112, 15] on span "Assigned Products" at bounding box center [1097, 17] width 78 height 13
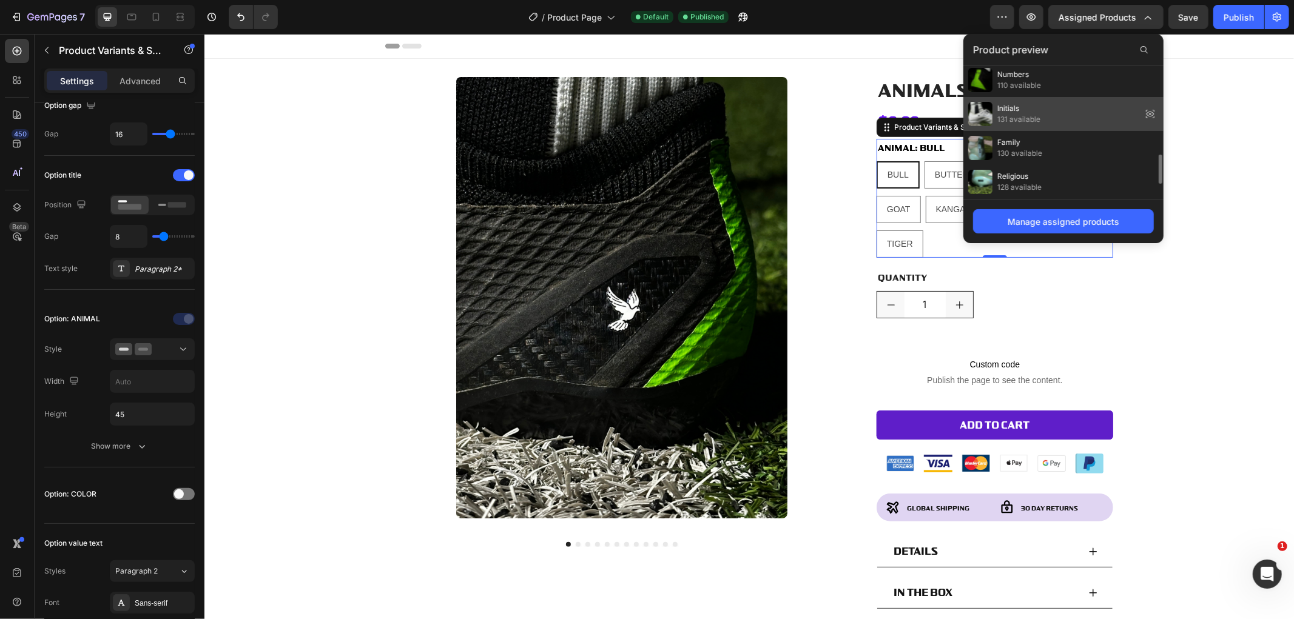
scroll to position [343, 0]
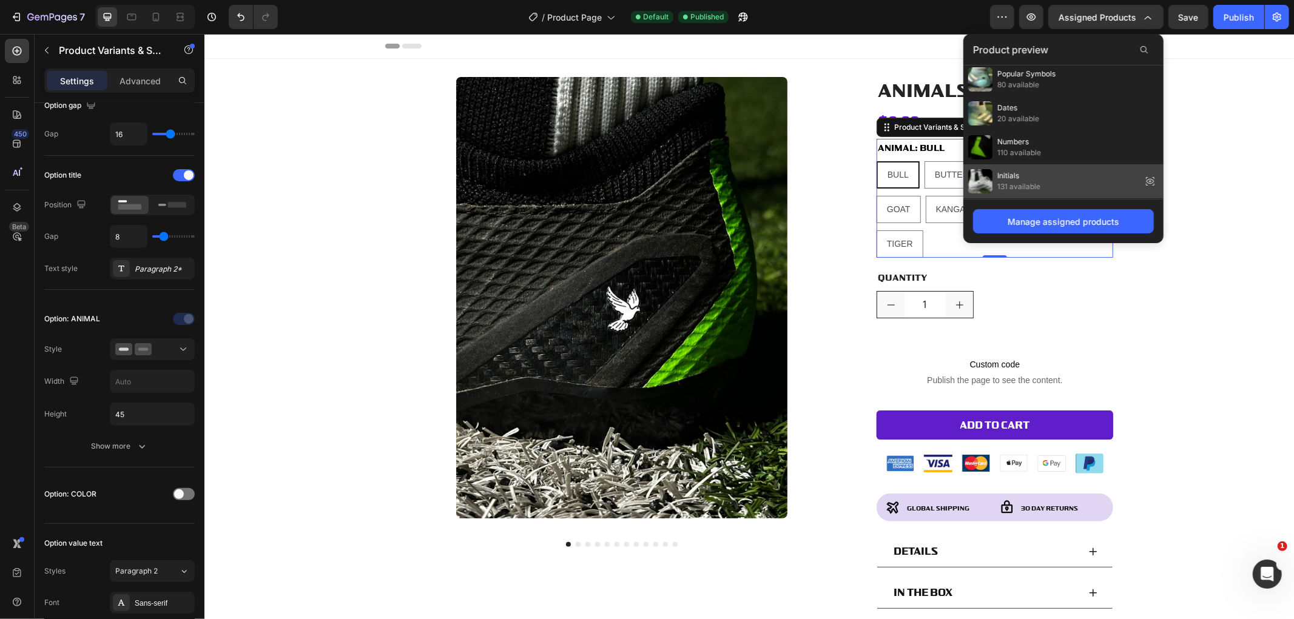
click at [1070, 119] on div "Dates 20 available" at bounding box center [1063, 113] width 200 height 34
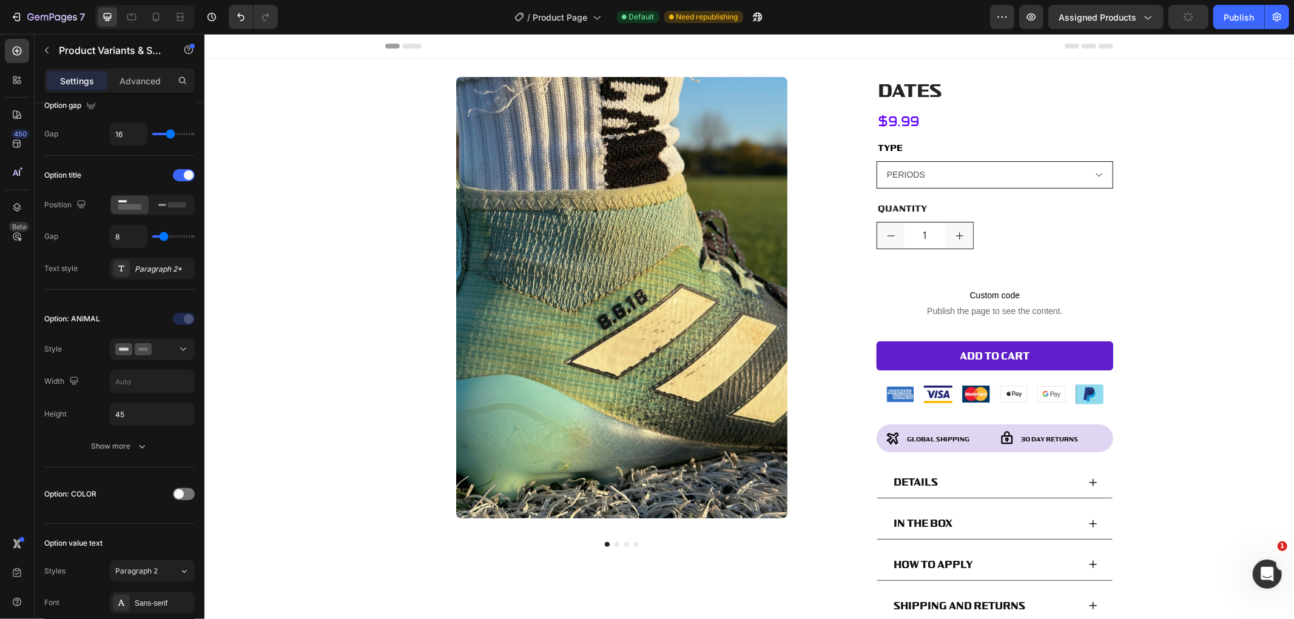
click at [1002, 173] on select "PERIODS SLASHES" at bounding box center [994, 174] width 237 height 27
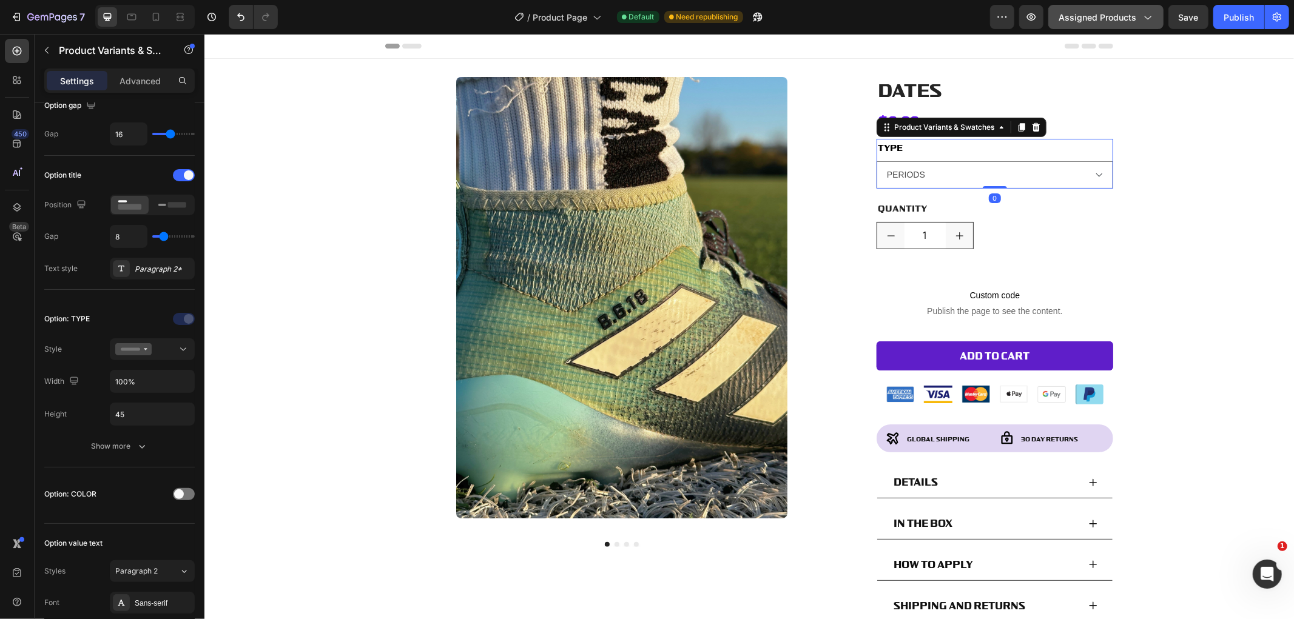
click at [1142, 14] on icon "button" at bounding box center [1147, 17] width 12 height 12
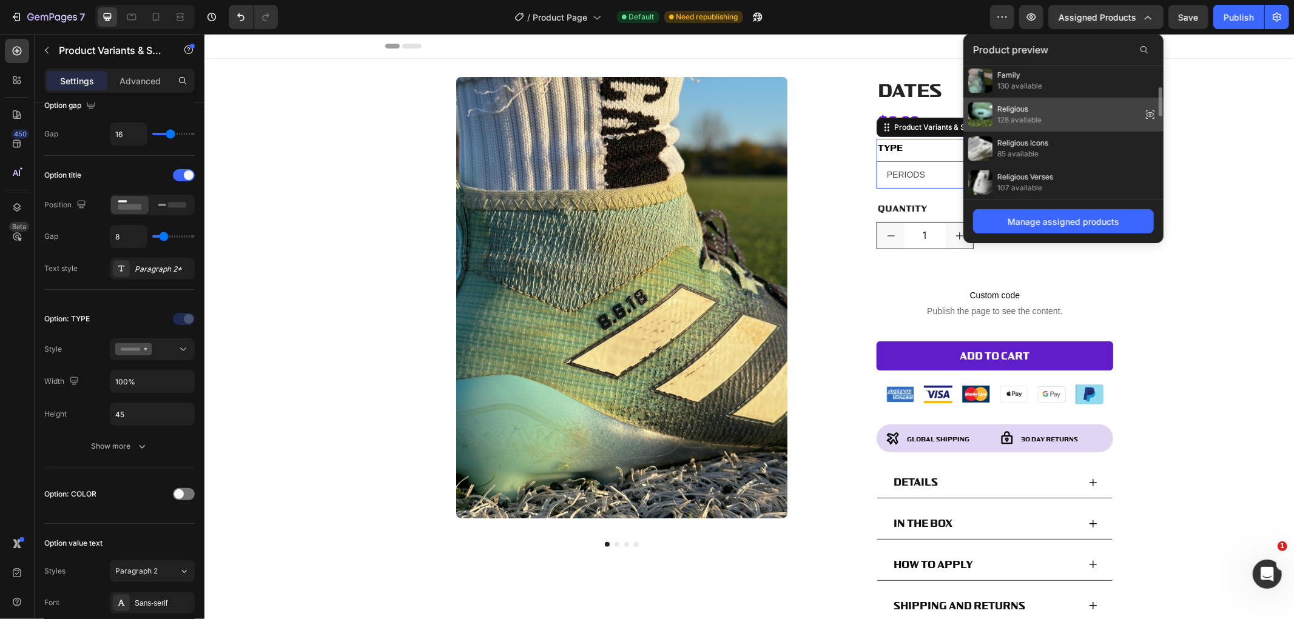
scroll to position [410, 0]
click at [1058, 114] on div "Initials 131 available" at bounding box center [1063, 114] width 200 height 34
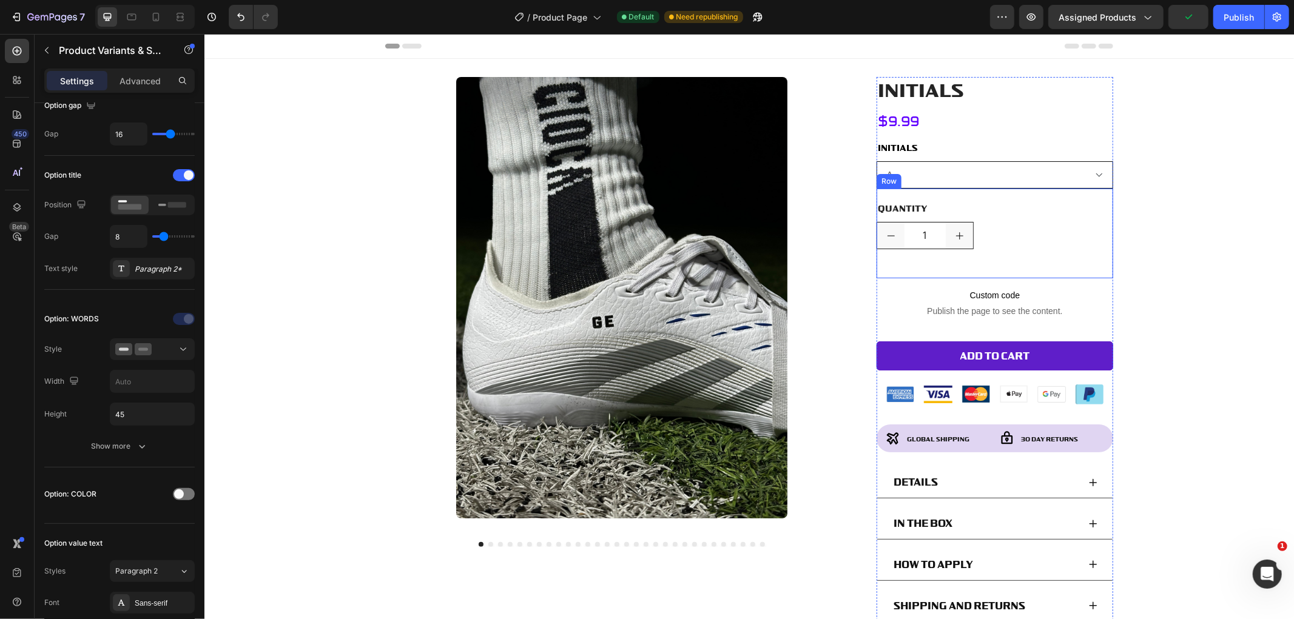
click at [977, 175] on select "A B C D E F G H I J K L M N O P Q R S T U V W X Y Z CUSTOM INITIALS" at bounding box center [994, 174] width 237 height 27
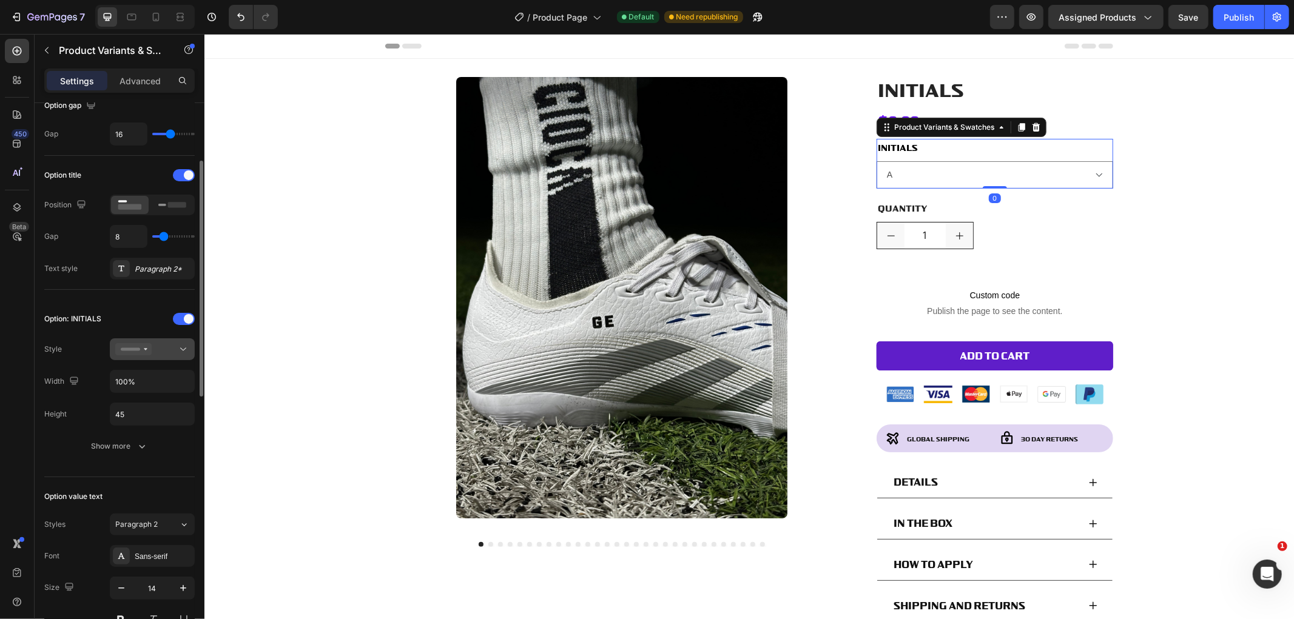
click at [149, 350] on icon at bounding box center [133, 349] width 36 height 12
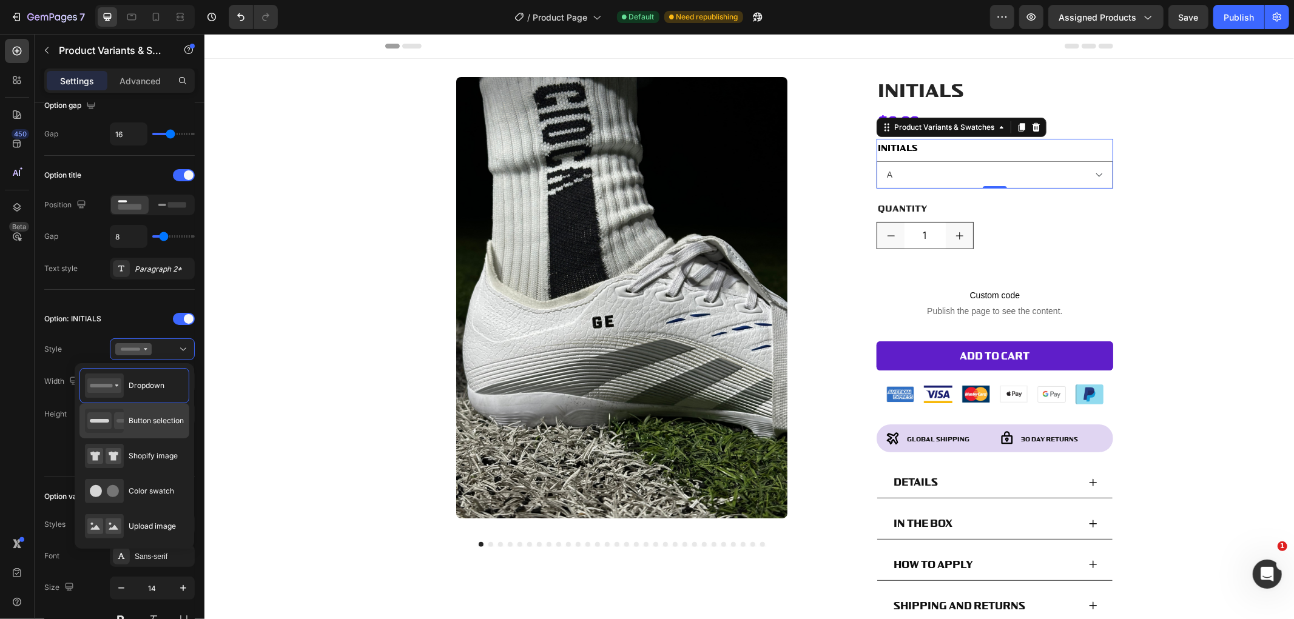
click at [165, 423] on span "Button selection" at bounding box center [156, 420] width 55 height 11
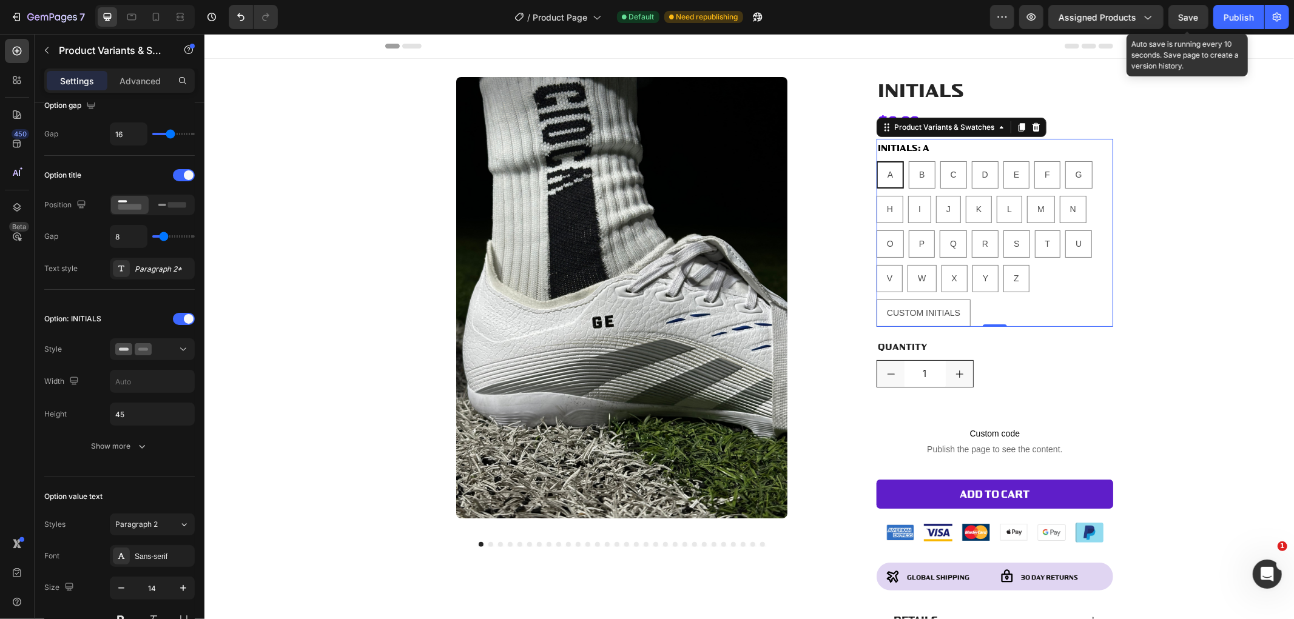
click at [1187, 15] on span "Save" at bounding box center [1188, 17] width 20 height 10
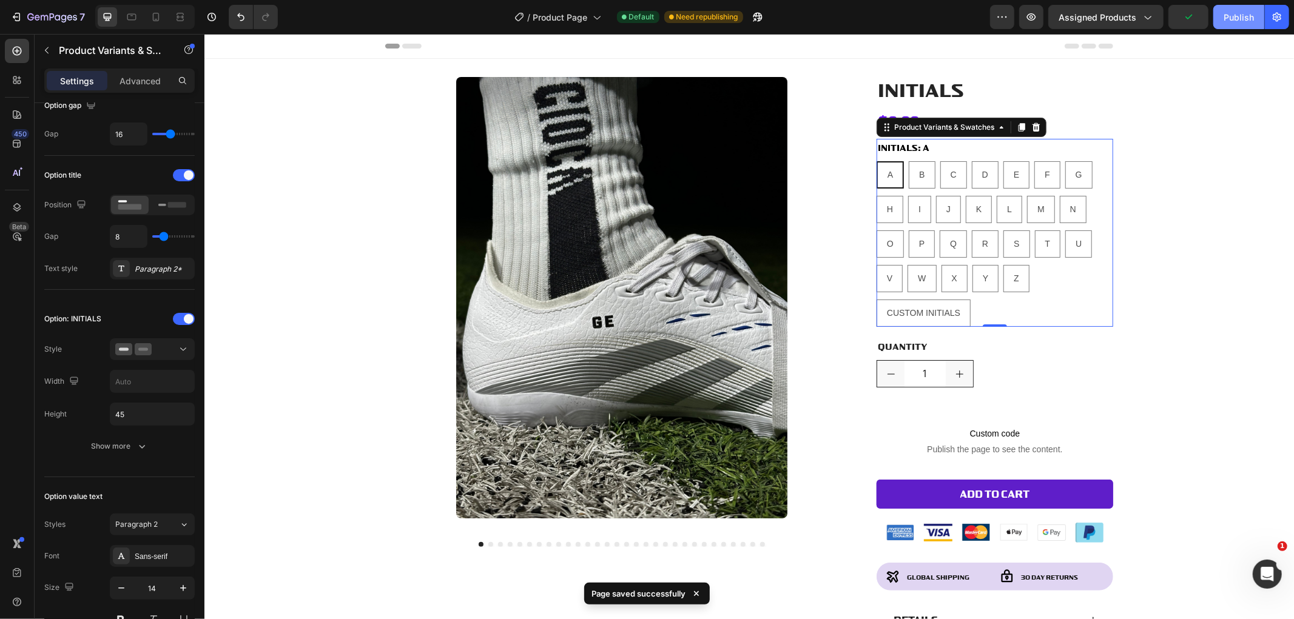
click at [1244, 13] on div "Publish" at bounding box center [1238, 17] width 30 height 13
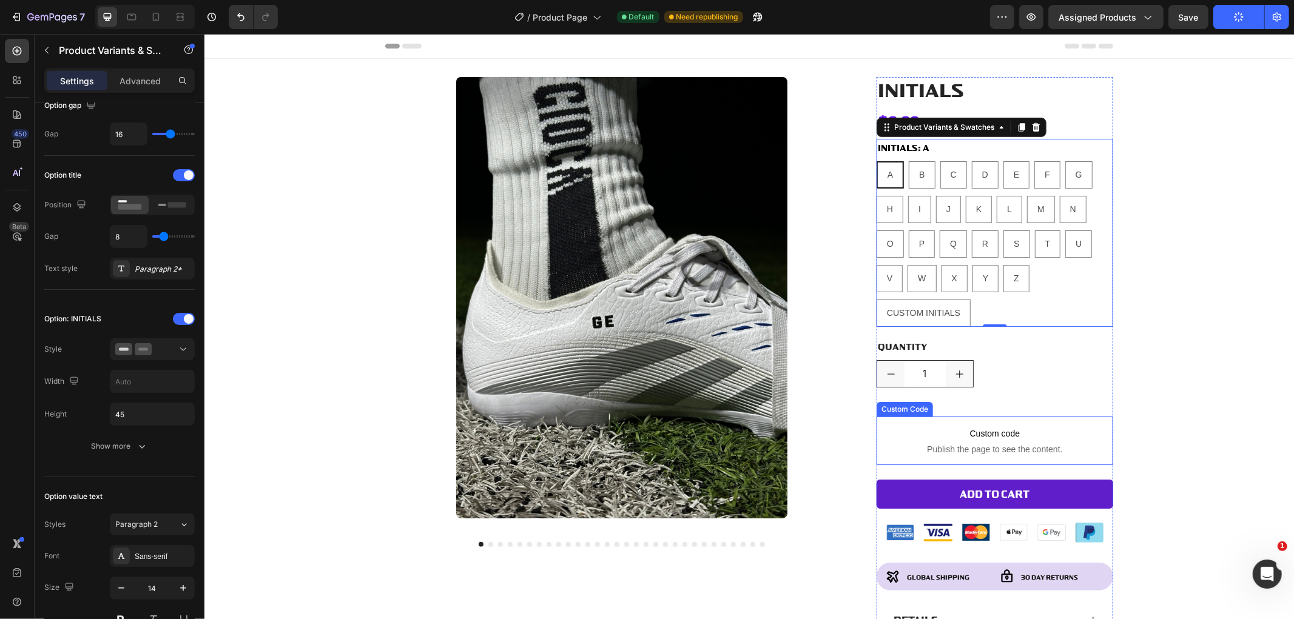
click at [1028, 431] on span "Custom code" at bounding box center [994, 433] width 237 height 15
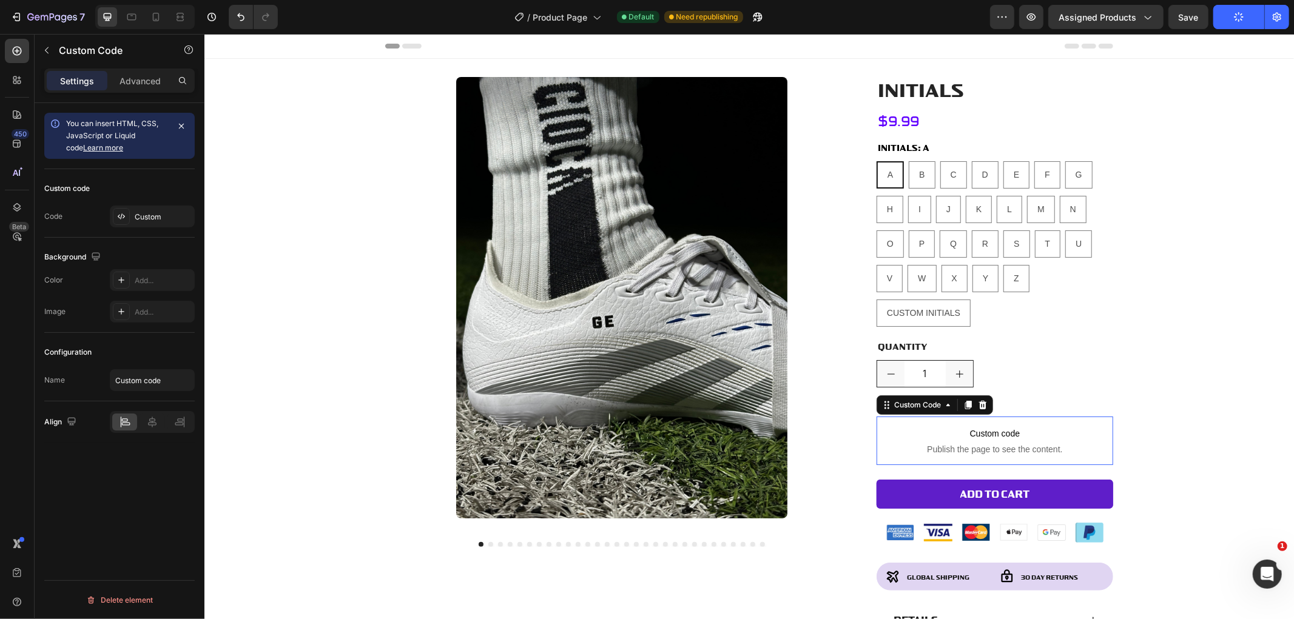
scroll to position [0, 0]
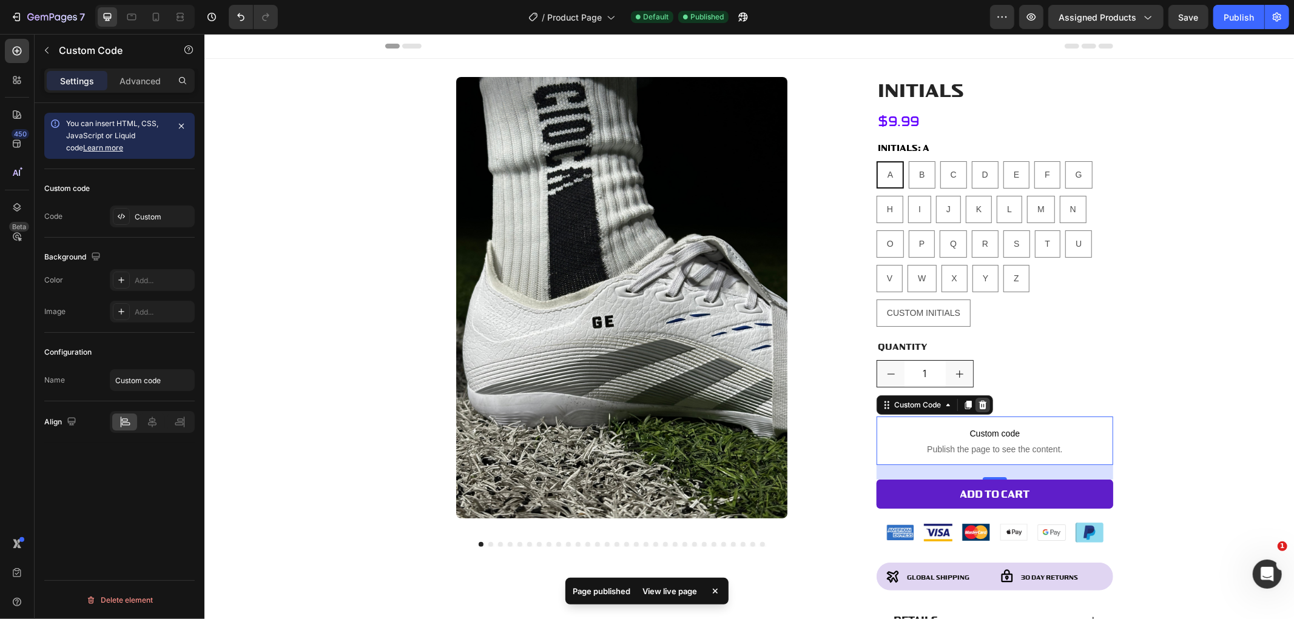
click at [980, 405] on icon at bounding box center [982, 404] width 8 height 8
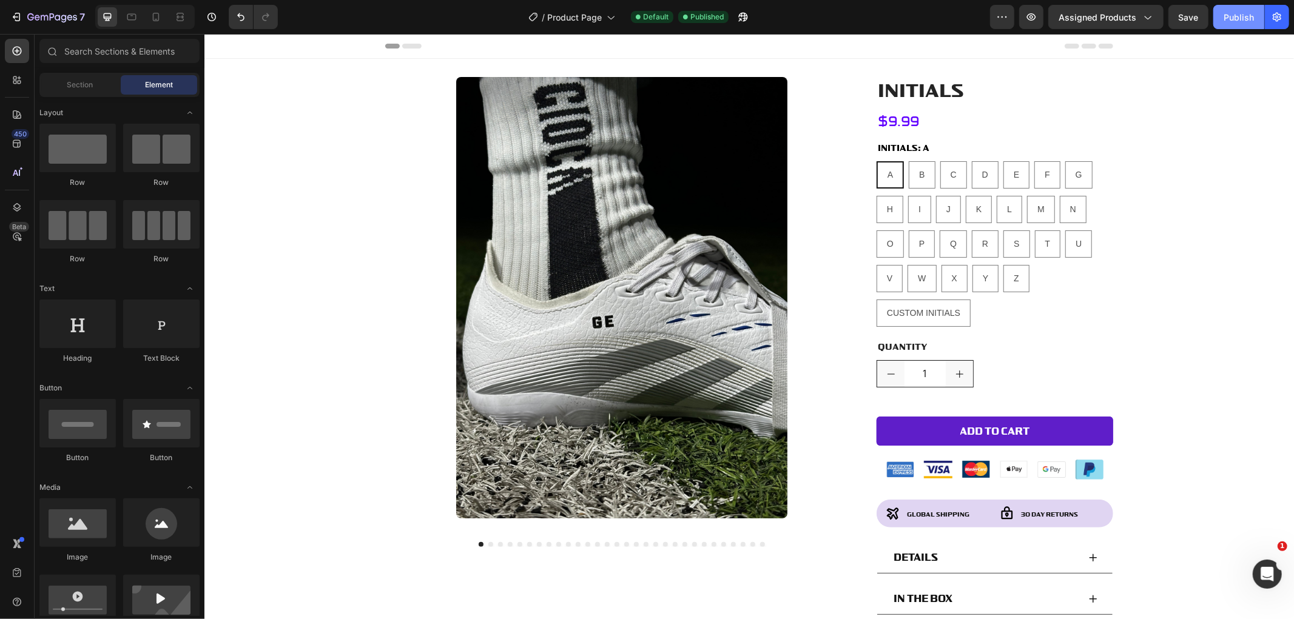
click at [1235, 15] on div "Publish" at bounding box center [1238, 17] width 30 height 13
click at [1138, 21] on div "Assigned Products" at bounding box center [1105, 17] width 95 height 13
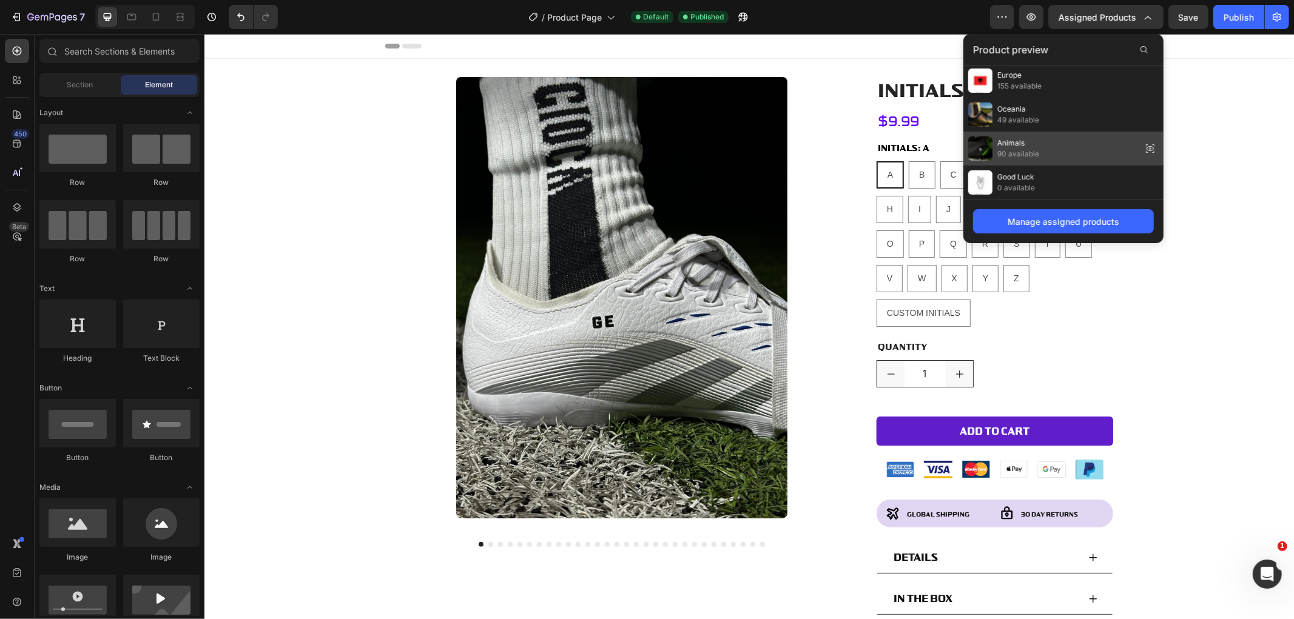
scroll to position [477, 0]
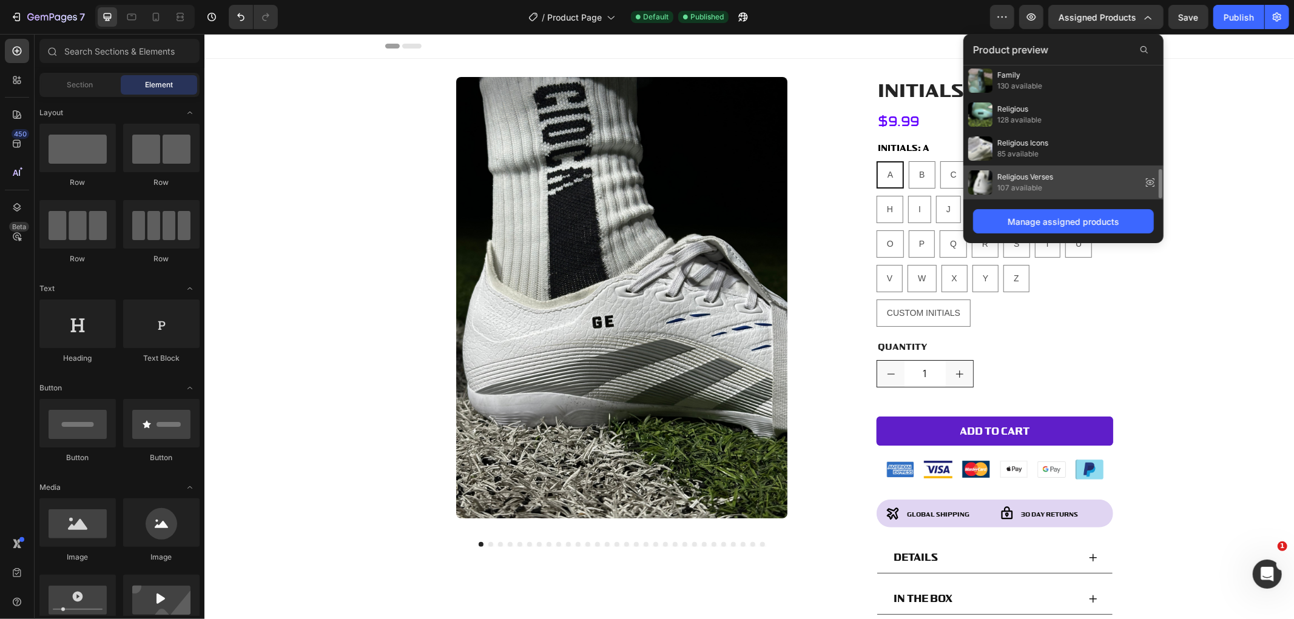
click at [1046, 179] on span "Religious Verses" at bounding box center [1025, 177] width 56 height 11
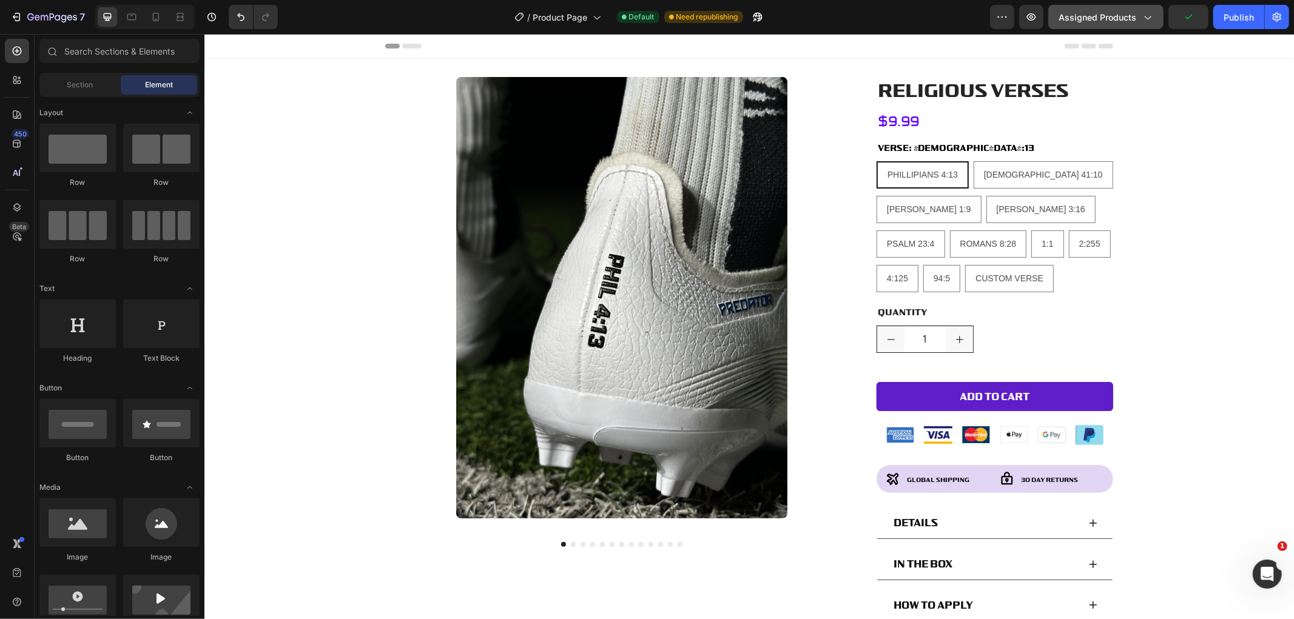
click at [1108, 21] on span "Assigned Products" at bounding box center [1097, 17] width 78 height 13
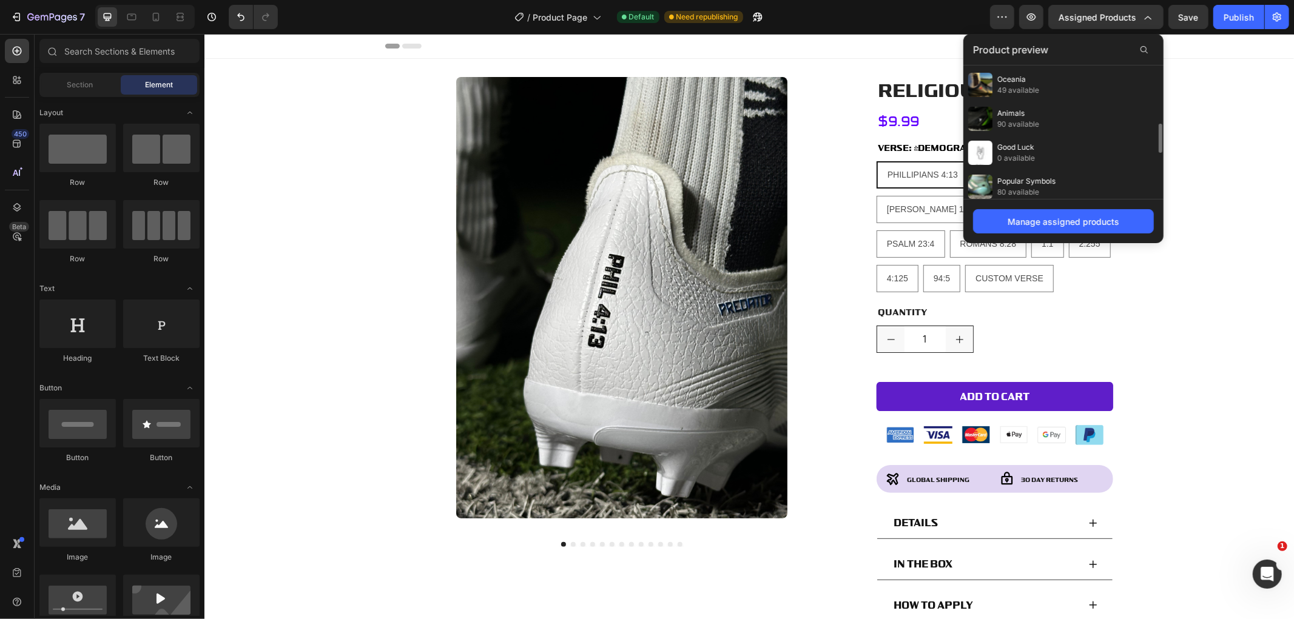
scroll to position [337, 0]
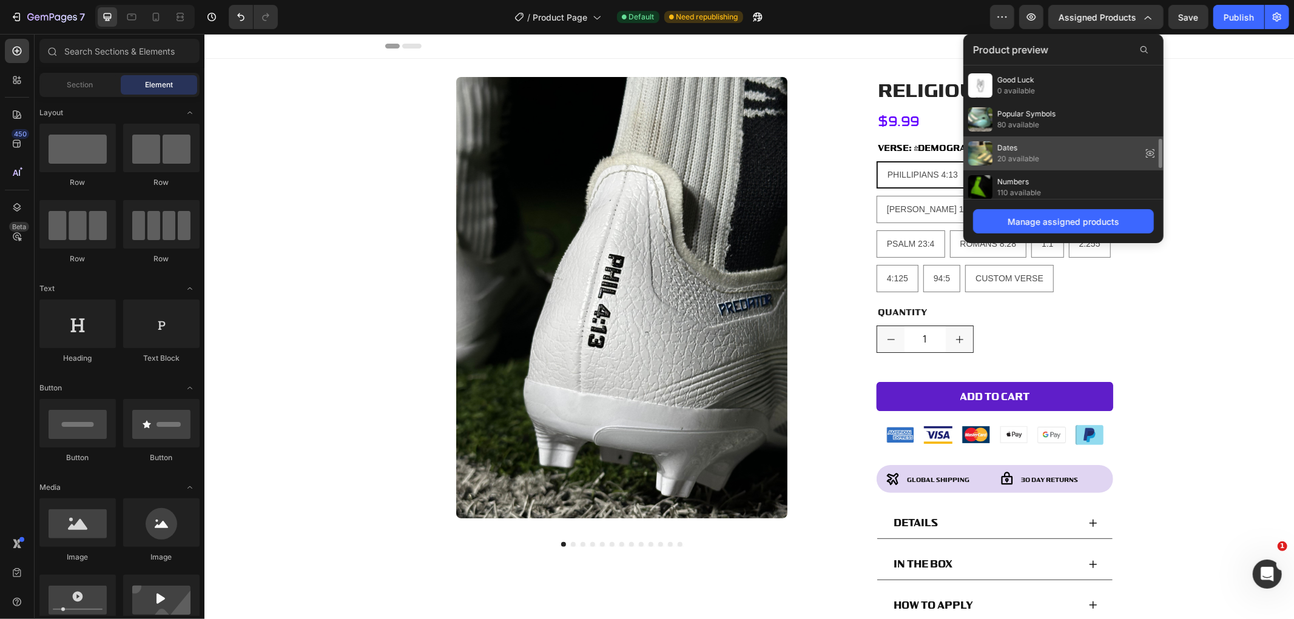
click at [1048, 156] on div "Dates 20 available" at bounding box center [1063, 153] width 200 height 34
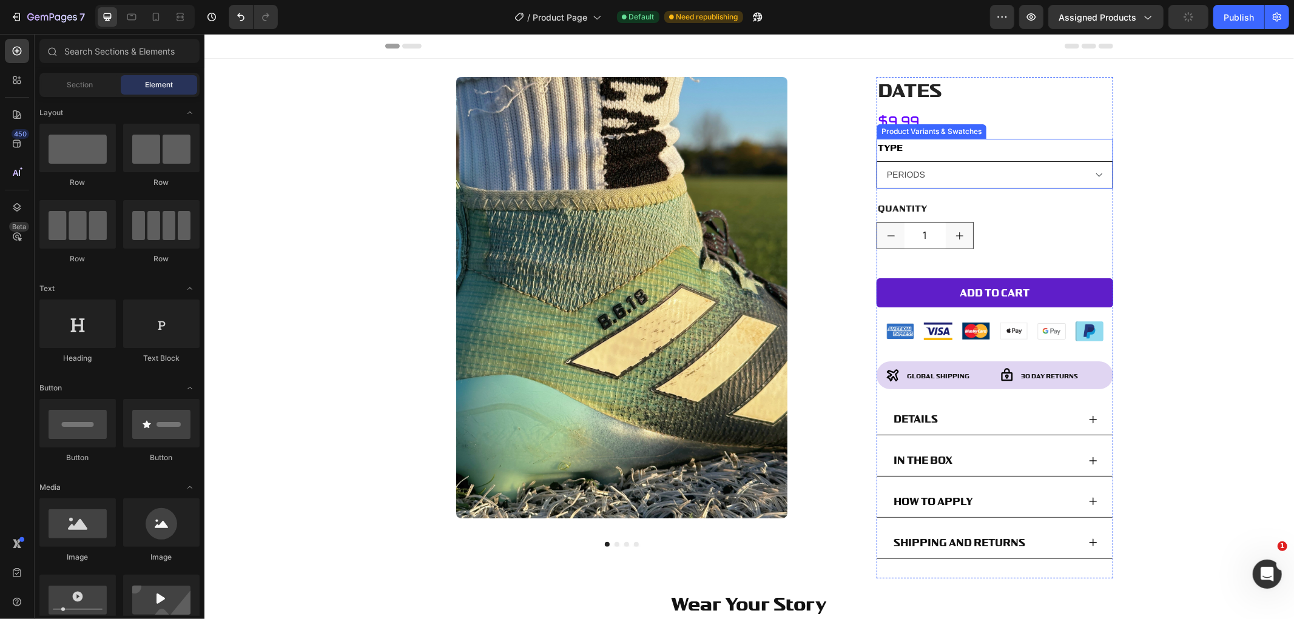
click at [1007, 174] on select "PERIODS SLASHES" at bounding box center [994, 174] width 237 height 27
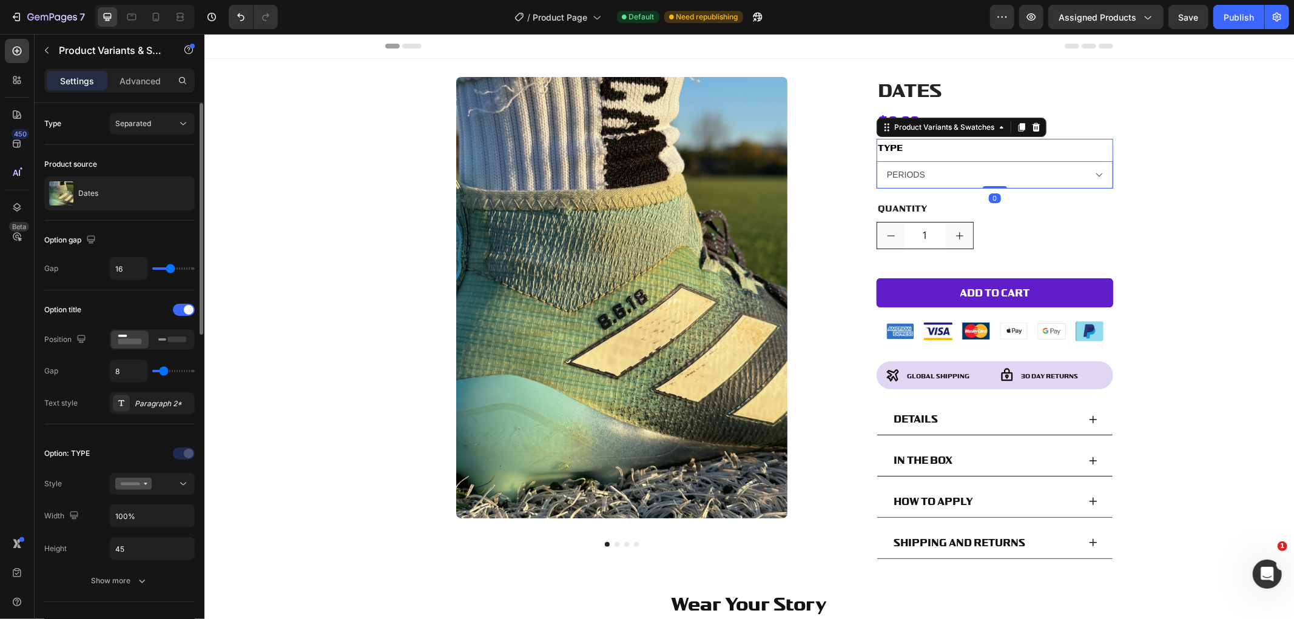
scroll to position [135, 0]
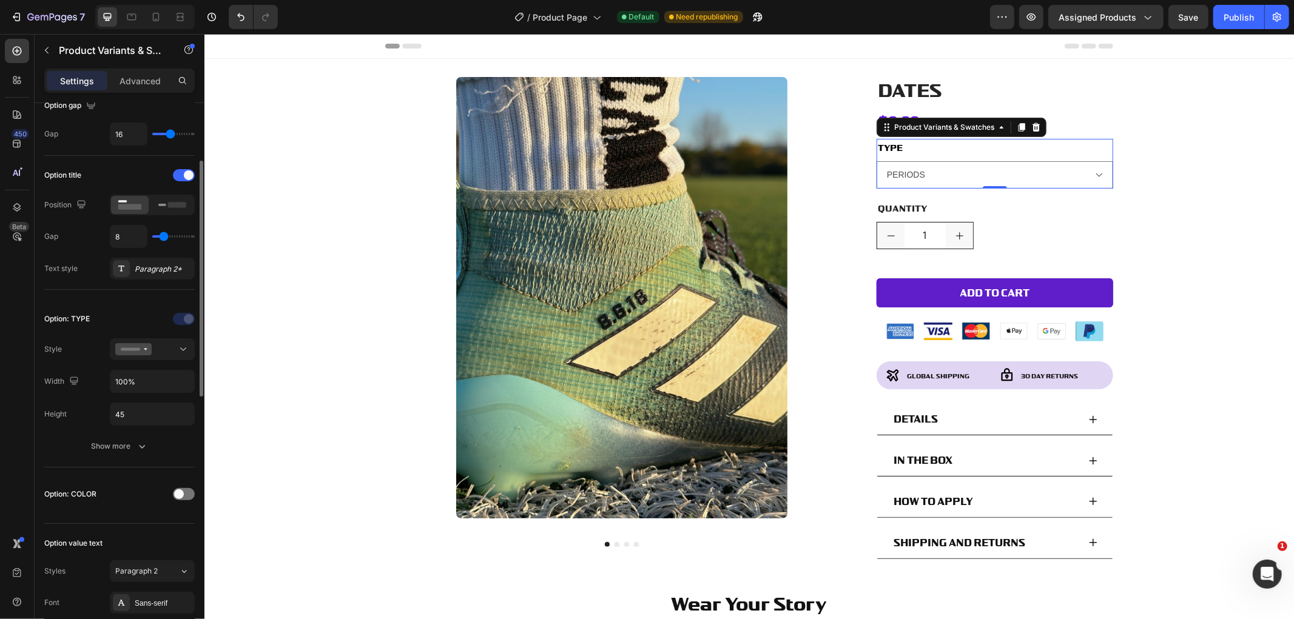
click at [162, 361] on div "Option: TYPE Style Width 100% Height 45 Show more" at bounding box center [119, 383] width 150 height 148
click at [166, 347] on div at bounding box center [152, 349] width 74 height 12
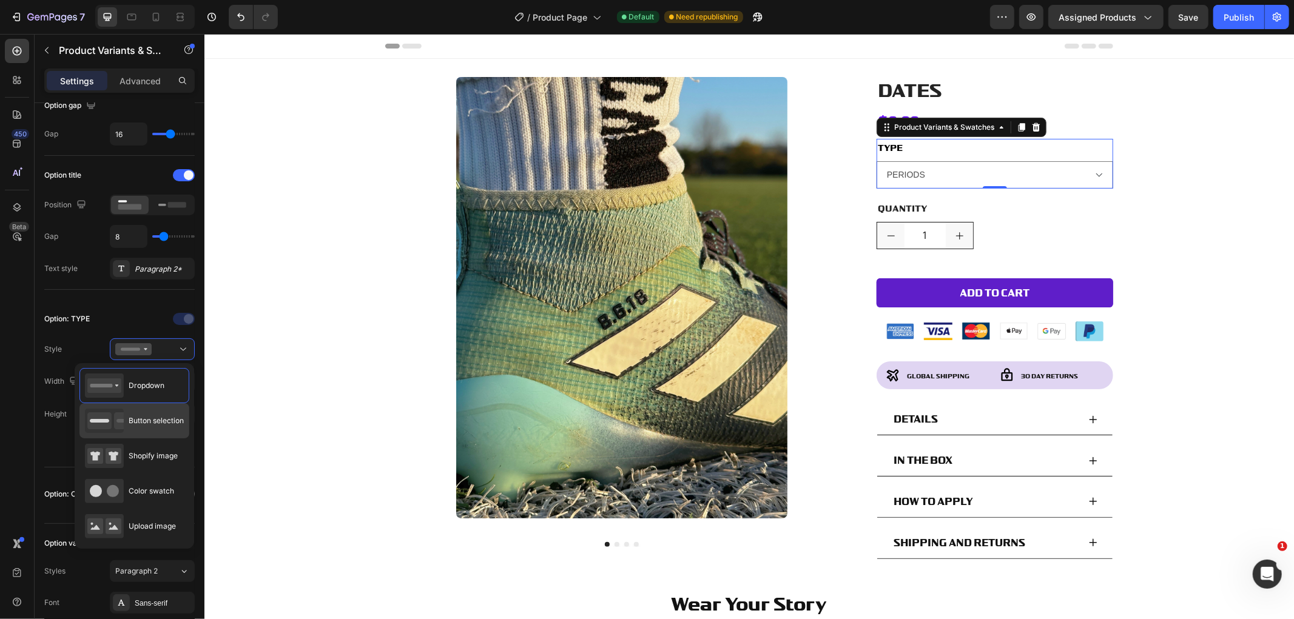
click at [147, 414] on div "Button selection" at bounding box center [134, 421] width 99 height 24
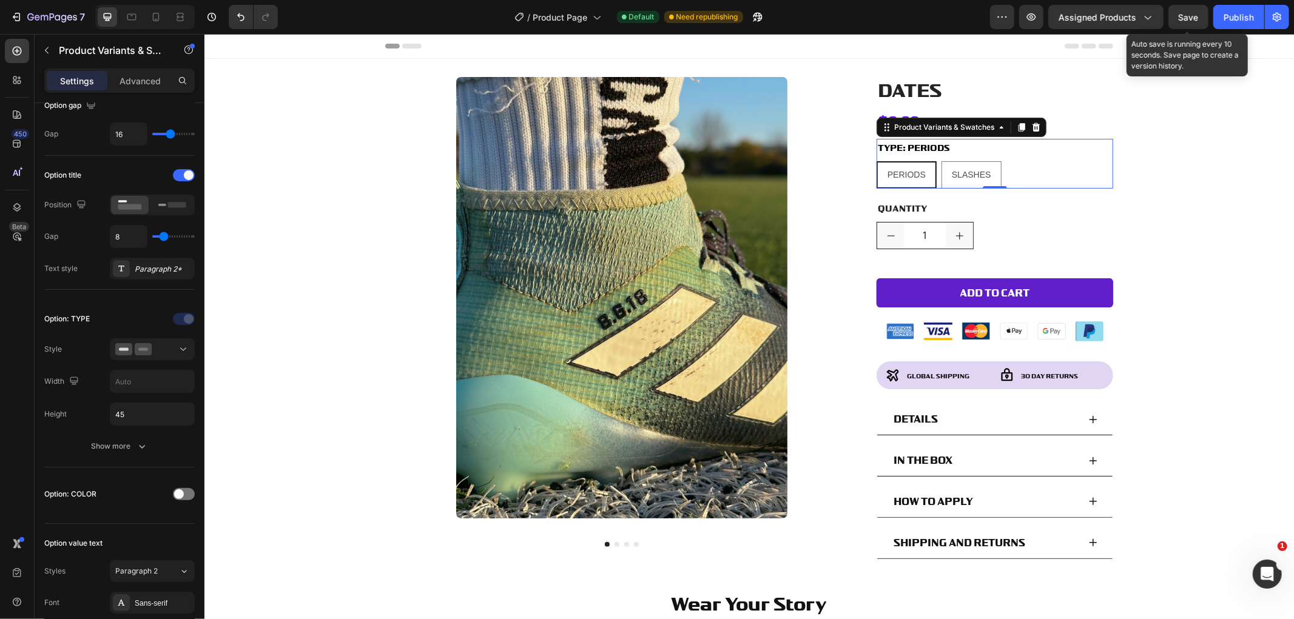
click at [1196, 19] on span "Save" at bounding box center [1188, 17] width 20 height 10
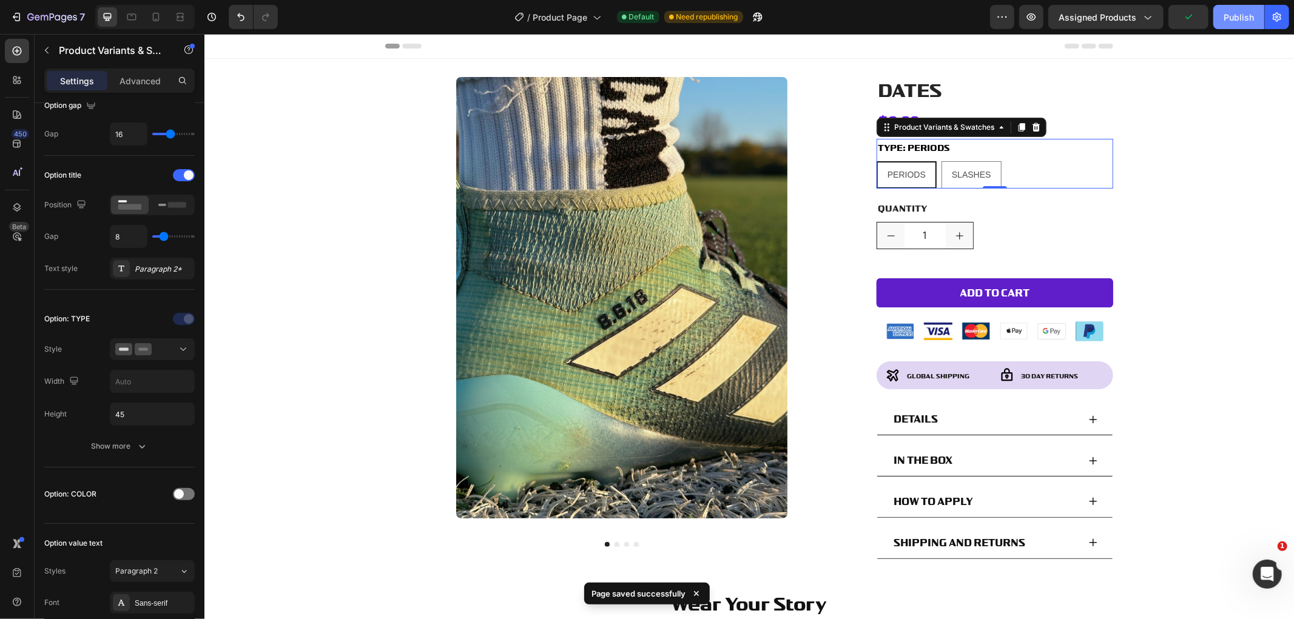
click at [1234, 22] on div "Publish" at bounding box center [1238, 17] width 30 height 13
click at [889, 167] on div "PERIODS" at bounding box center [906, 174] width 58 height 25
click at [876, 161] on input "PERIODS PERIODS PERIODS" at bounding box center [875, 160] width 1 height 1
click at [919, 178] on span "PERIODS" at bounding box center [906, 174] width 38 height 10
click at [876, 161] on input "PERIODS PERIODS PERIODS" at bounding box center [875, 160] width 1 height 1
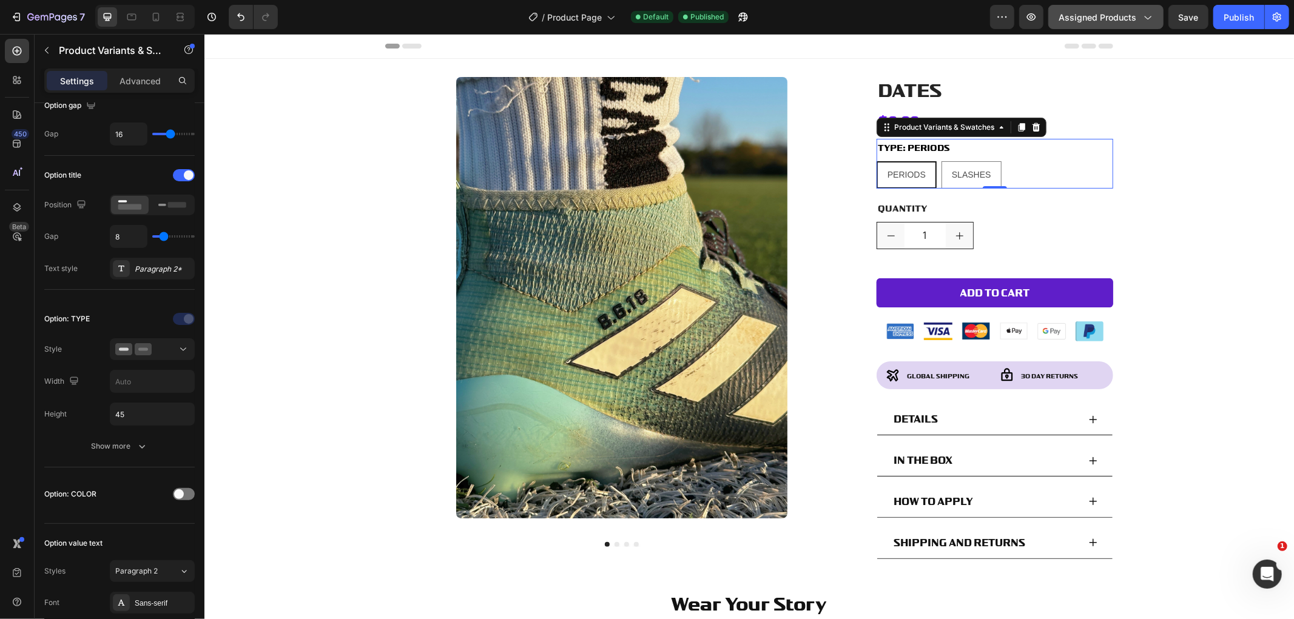
click at [1102, 11] on span "Assigned Products" at bounding box center [1097, 17] width 78 height 13
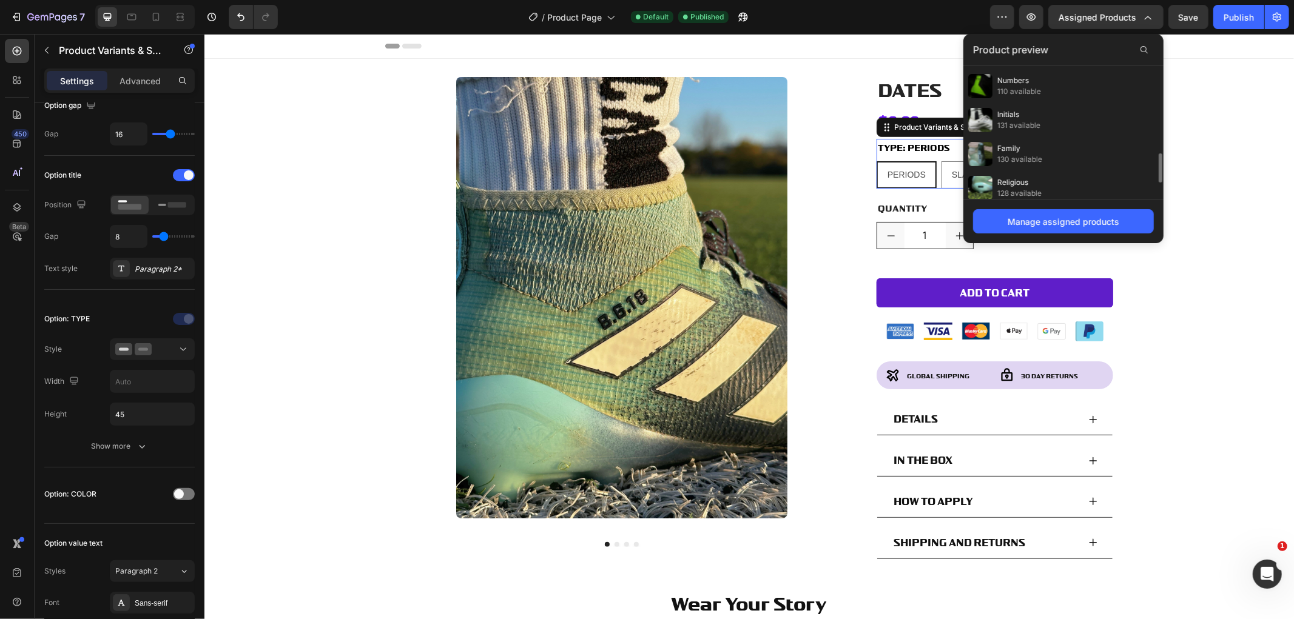
scroll to position [337, 0]
click at [1041, 143] on div "Numbers 110 available" at bounding box center [1063, 153] width 200 height 34
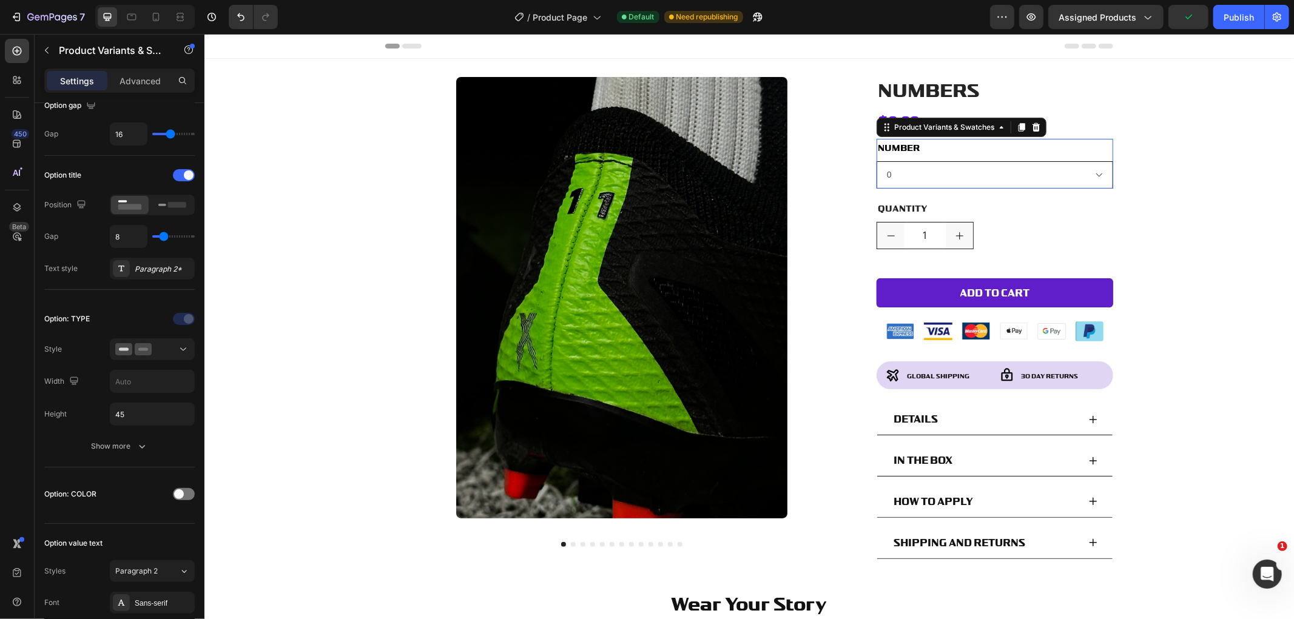
click at [979, 169] on select "0 1 2 3 4 5 6 7 8 9 CUSTOM NUMBERS" at bounding box center [994, 174] width 237 height 27
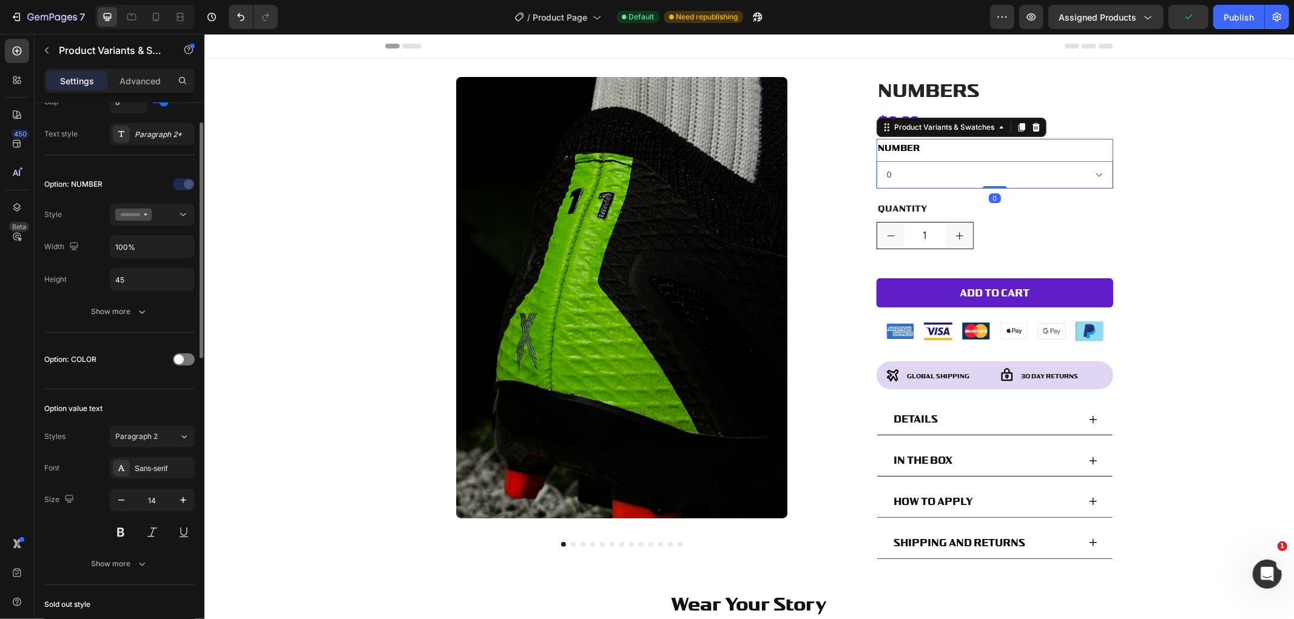
scroll to position [67, 0]
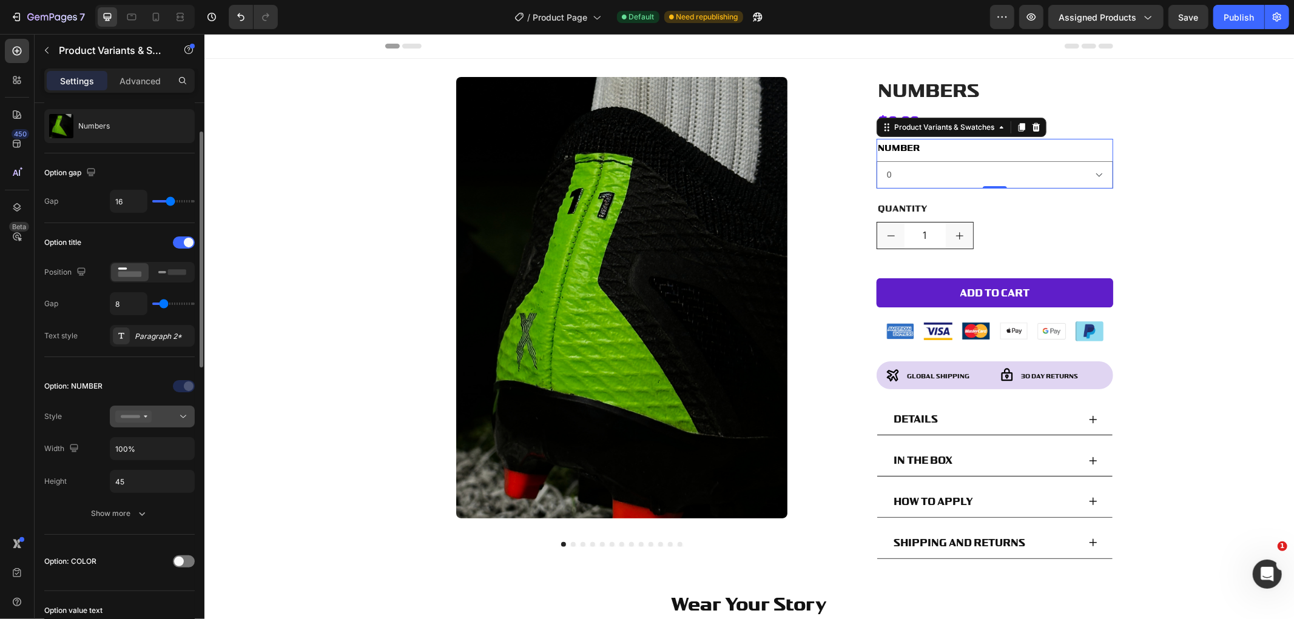
click at [150, 417] on icon at bounding box center [133, 417] width 36 height 12
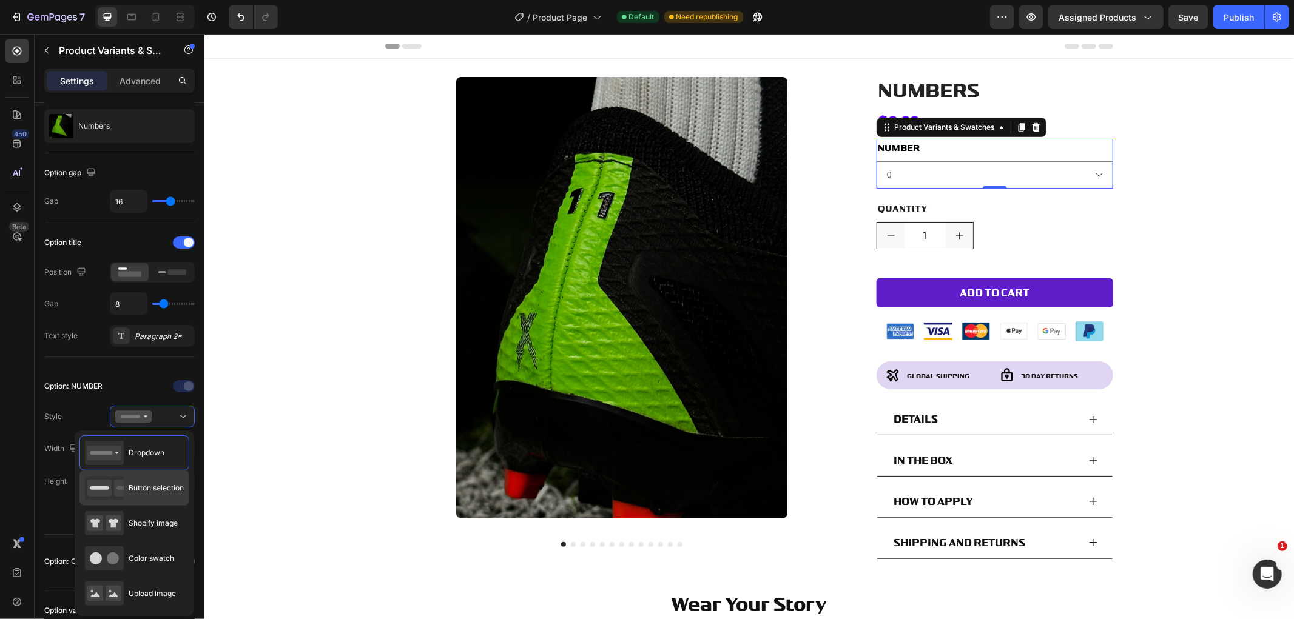
click at [156, 494] on div "Button selection" at bounding box center [134, 488] width 99 height 24
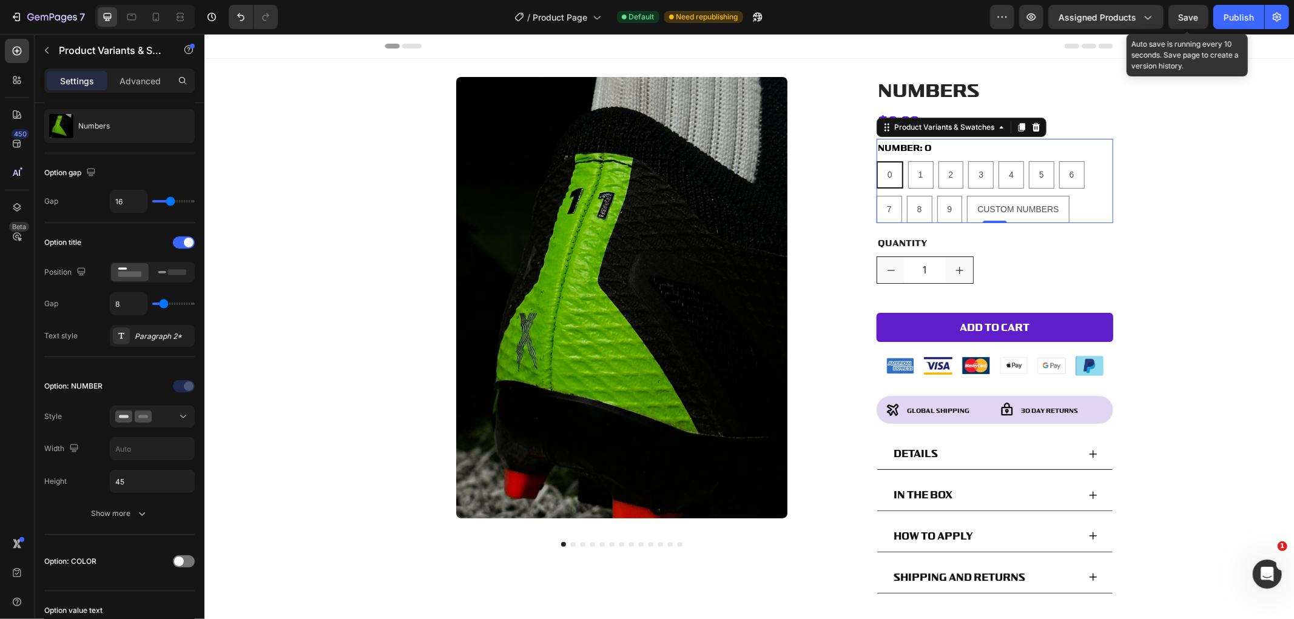
click at [1178, 14] on span "Save" at bounding box center [1188, 17] width 20 height 10
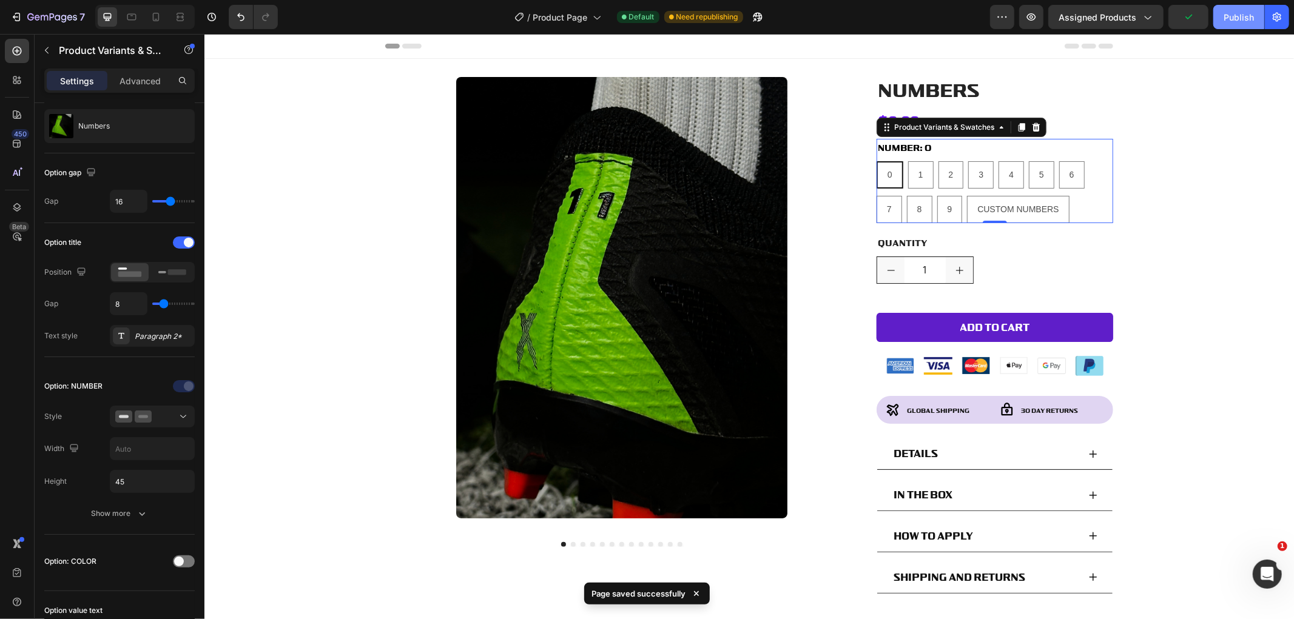
click at [1234, 22] on div "Publish" at bounding box center [1238, 17] width 30 height 13
click at [159, 15] on icon at bounding box center [156, 17] width 7 height 8
type input "12"
